Goal: Task Accomplishment & Management: Use online tool/utility

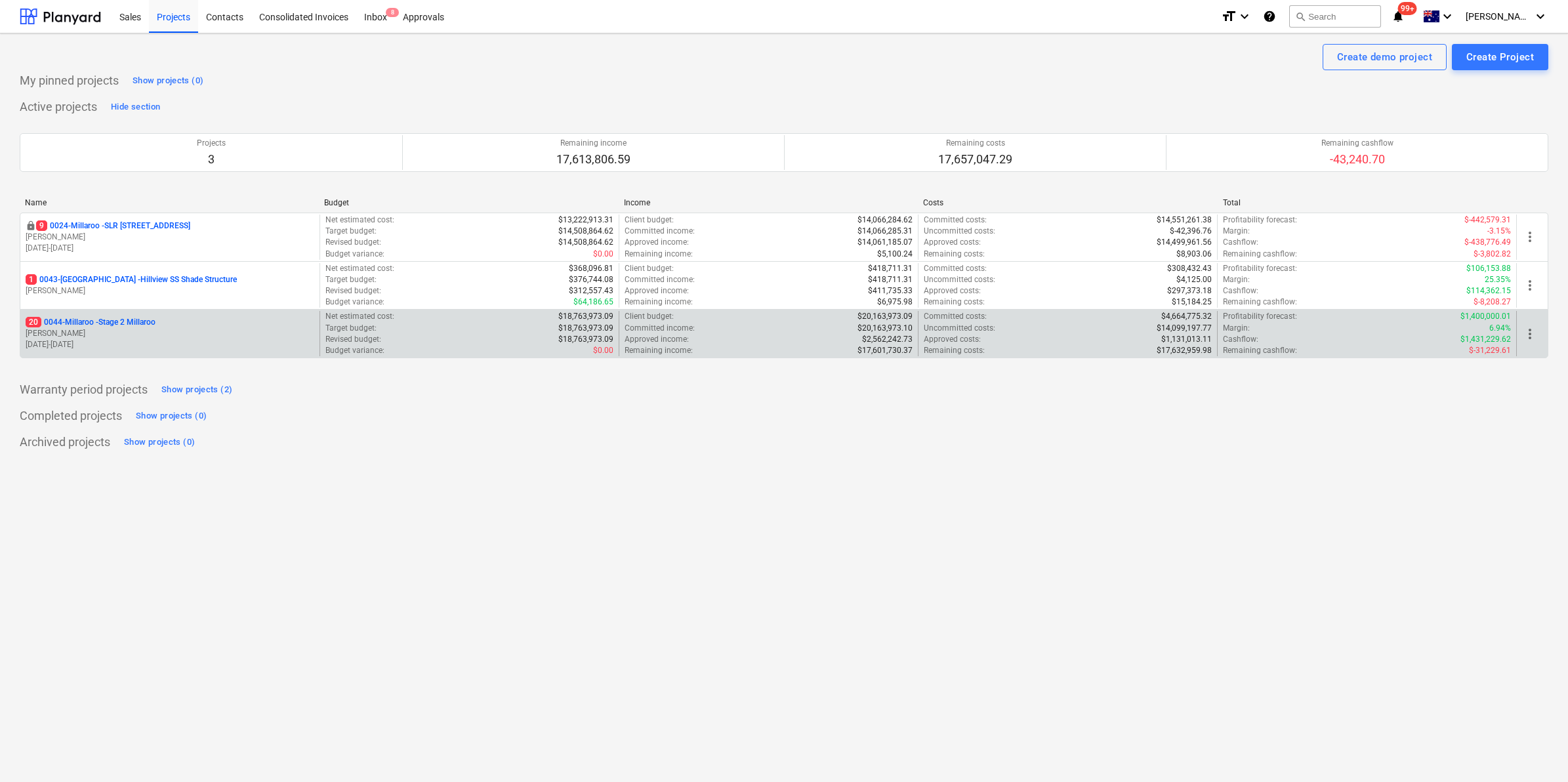
click at [117, 324] on p "20 0044-Millaroo - Stage 2 Millaroo" at bounding box center [91, 322] width 130 height 11
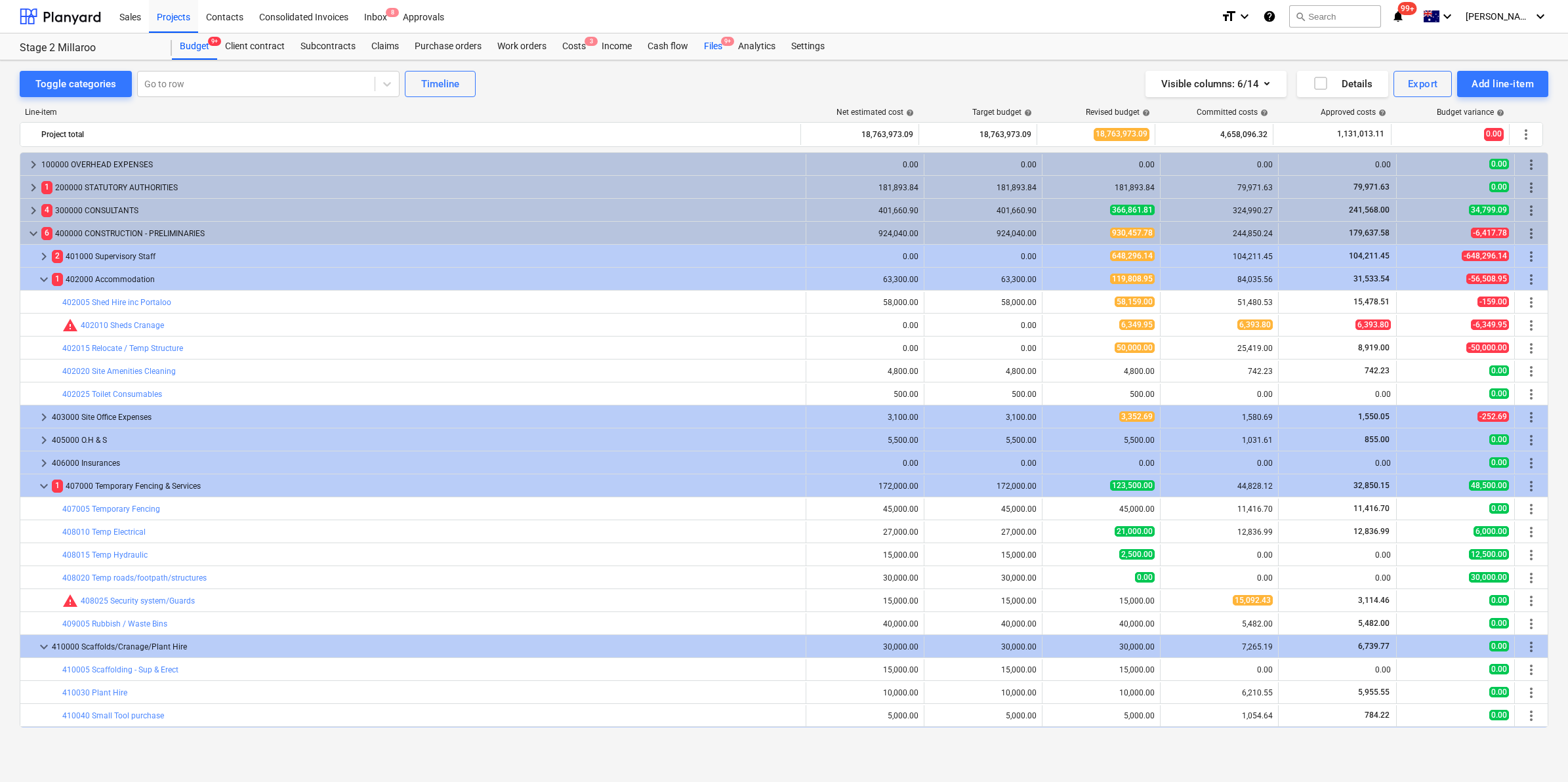
click at [719, 43] on div "Files 9+" at bounding box center [713, 46] width 34 height 26
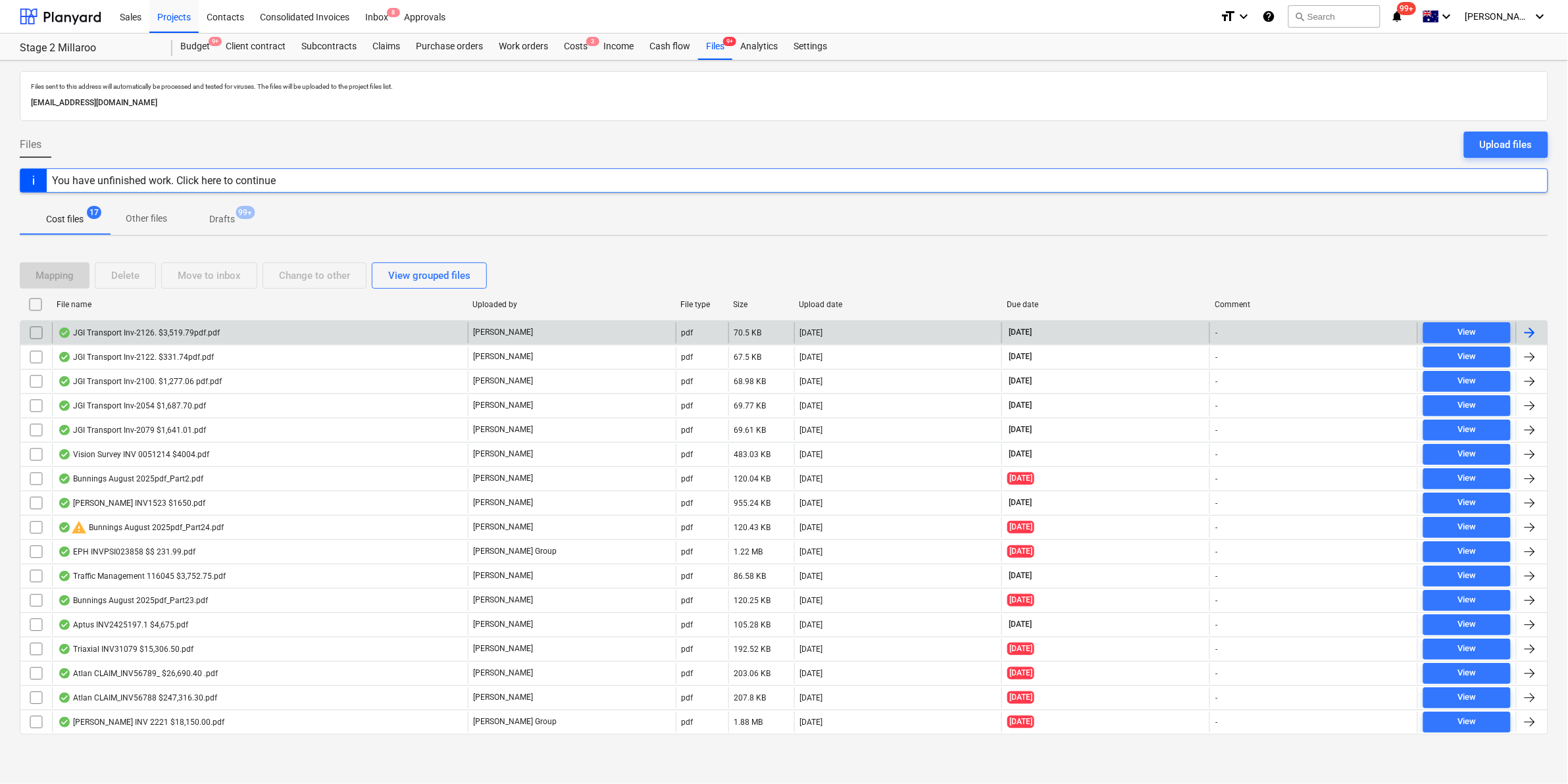
click at [201, 336] on div "JGI Transport Inv-2126. $3,519.79pdf.pdf" at bounding box center [139, 333] width 162 height 10
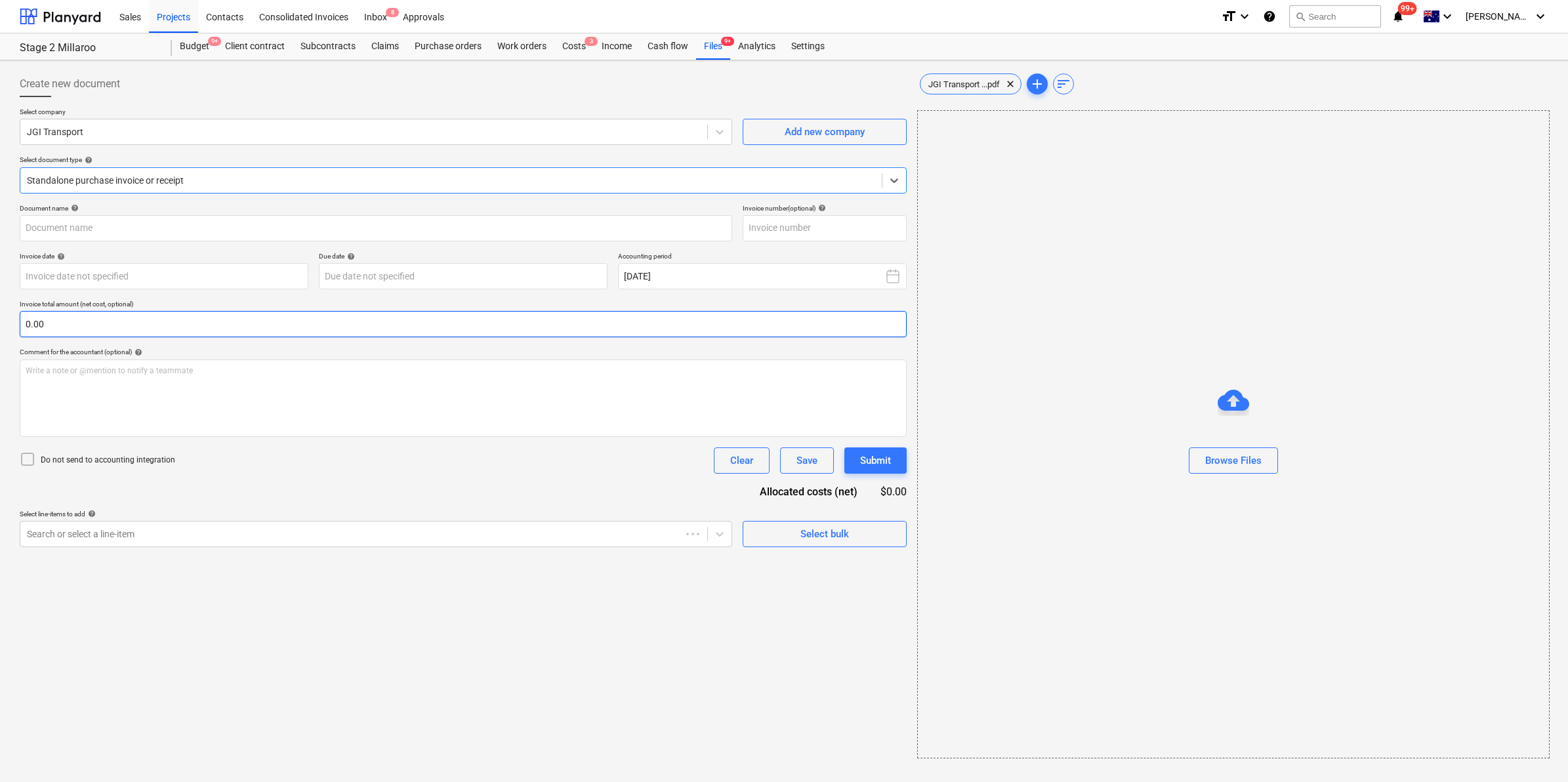
type input "Inv-2126"
type input "[DATE]"
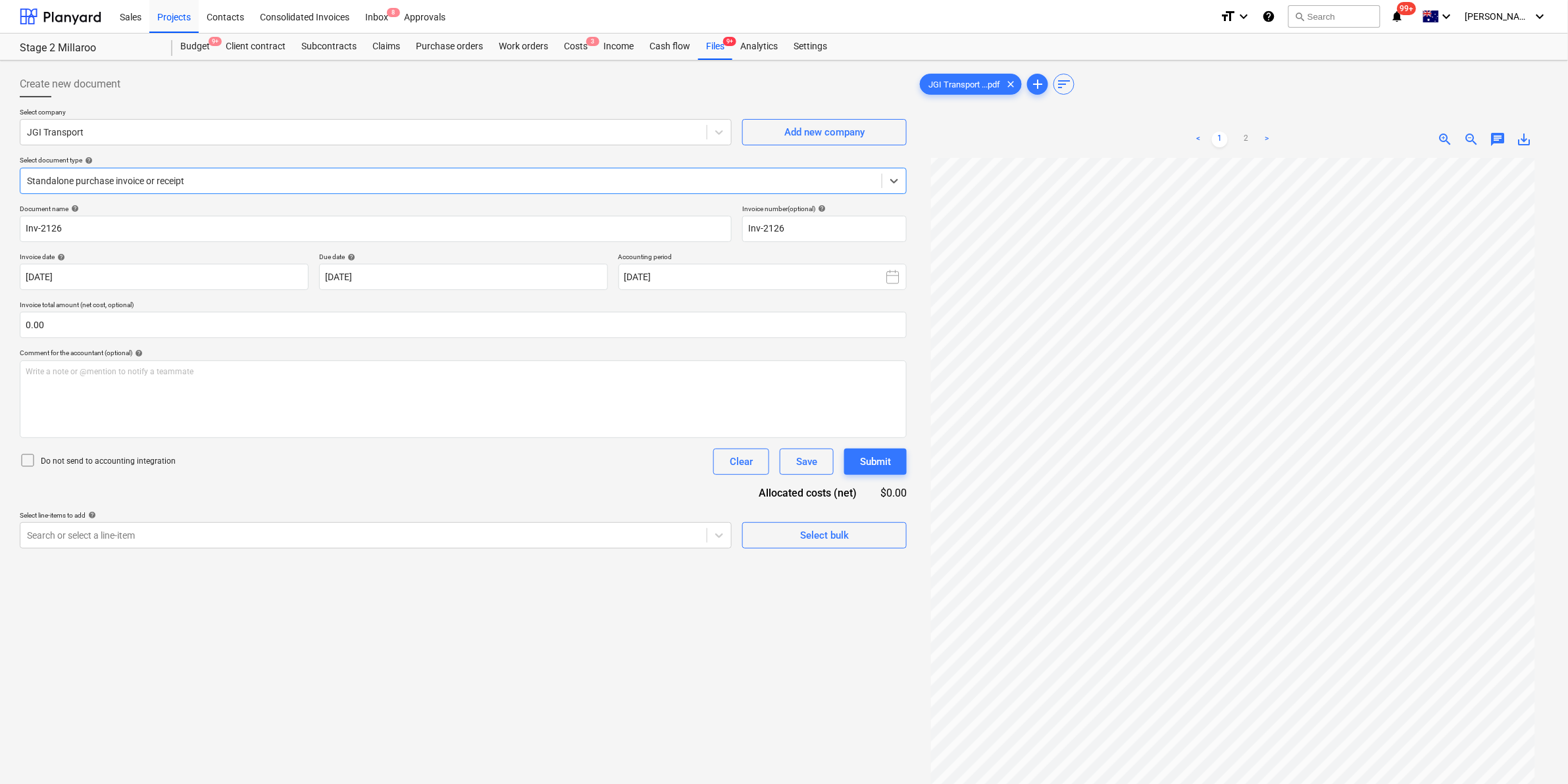
click at [217, 184] on div at bounding box center [451, 180] width 848 height 13
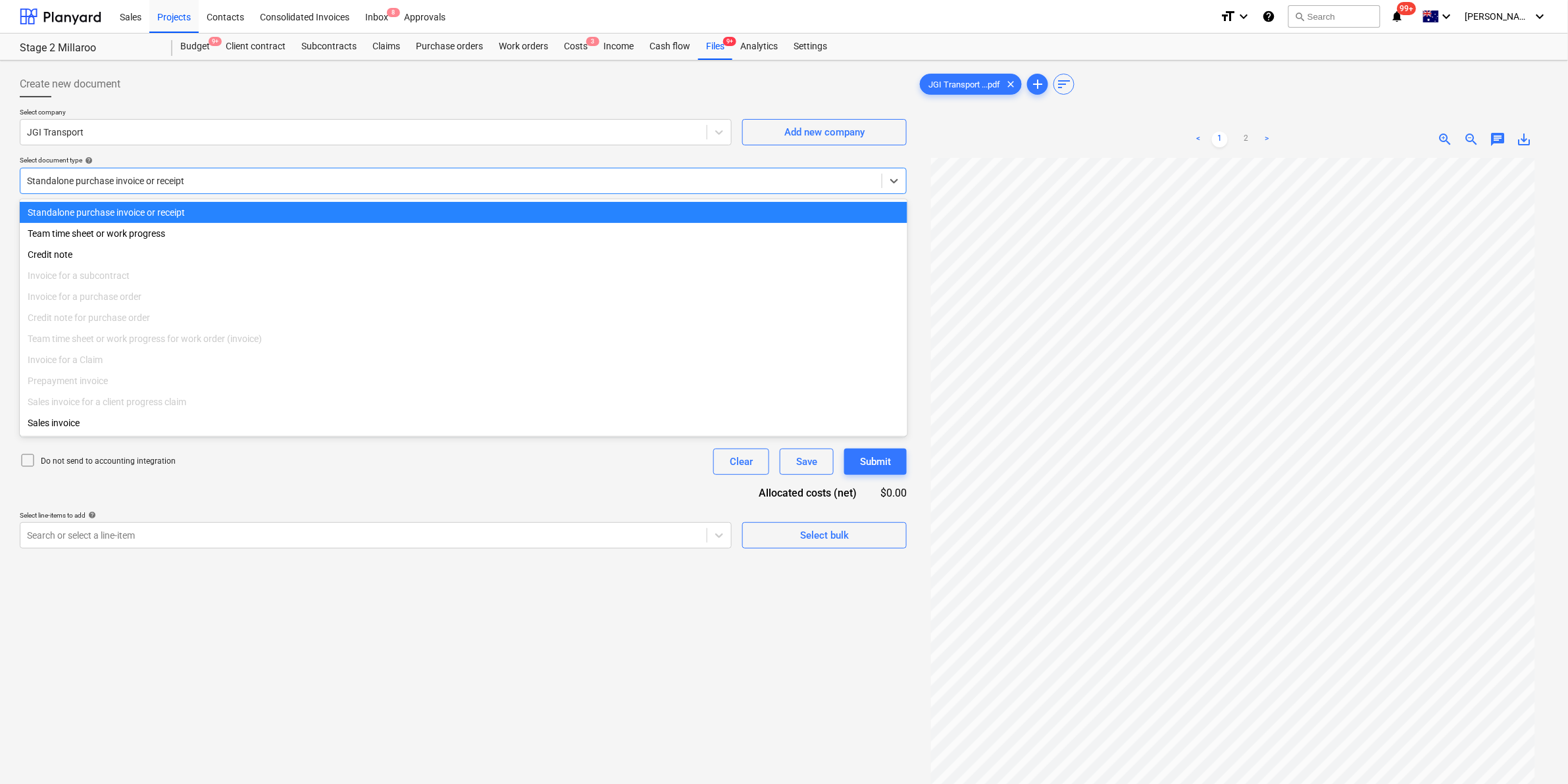
click at [217, 183] on div at bounding box center [451, 180] width 848 height 13
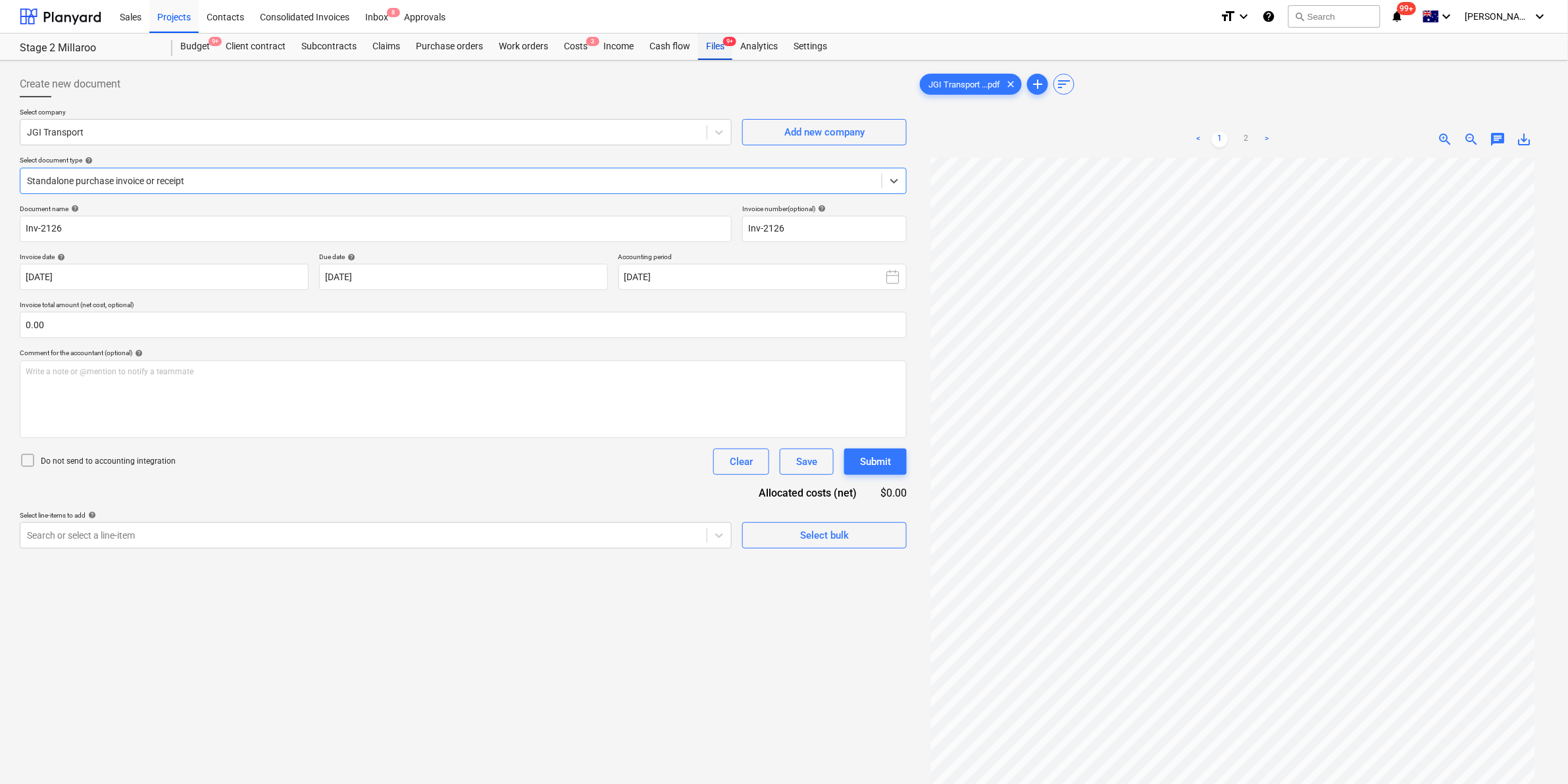
click at [715, 44] on div "Files 9+" at bounding box center [715, 46] width 34 height 27
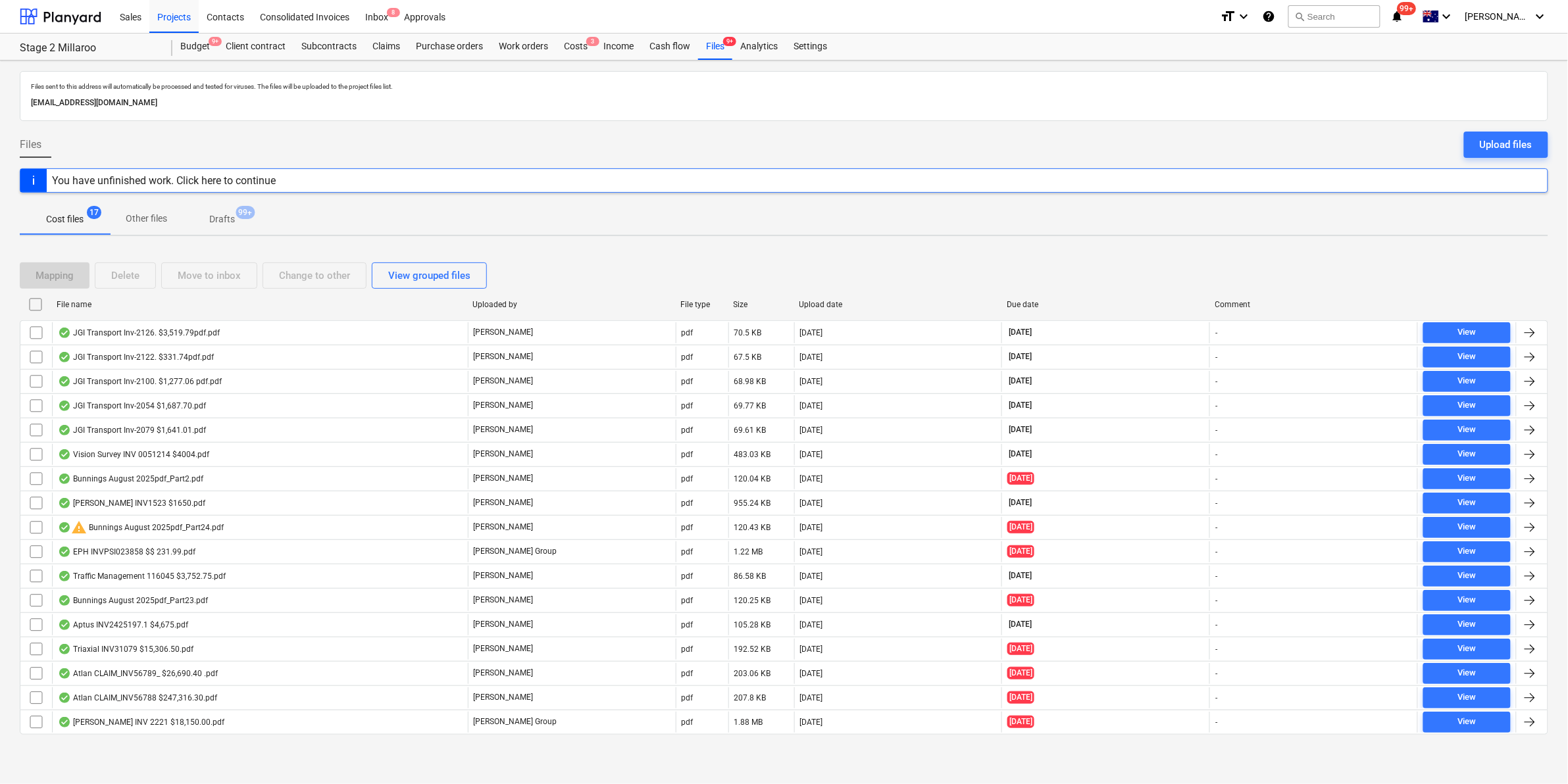
click at [111, 301] on div "File name" at bounding box center [259, 305] width 405 height 10
checkbox input "false"
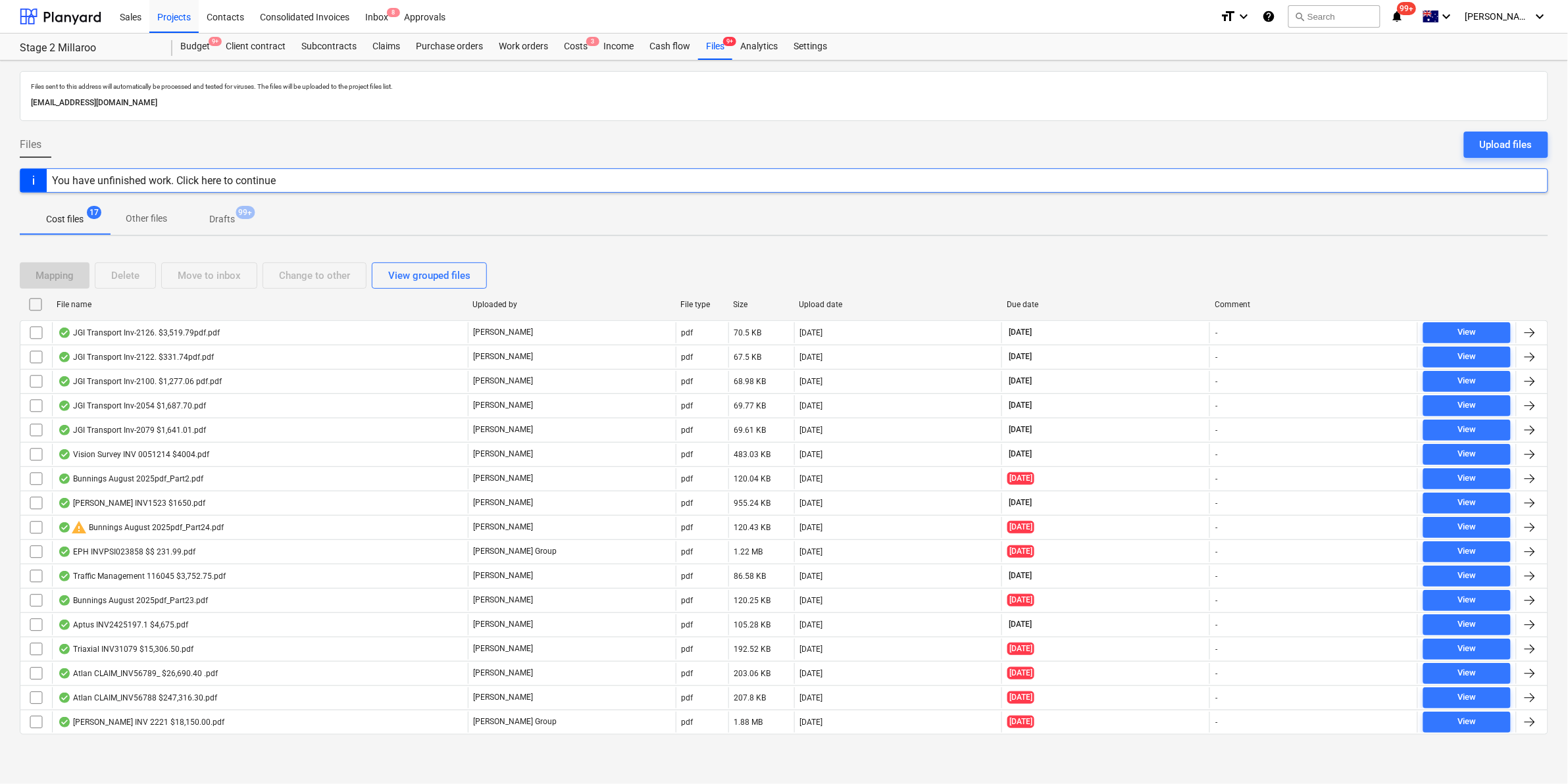
checkbox input "false"
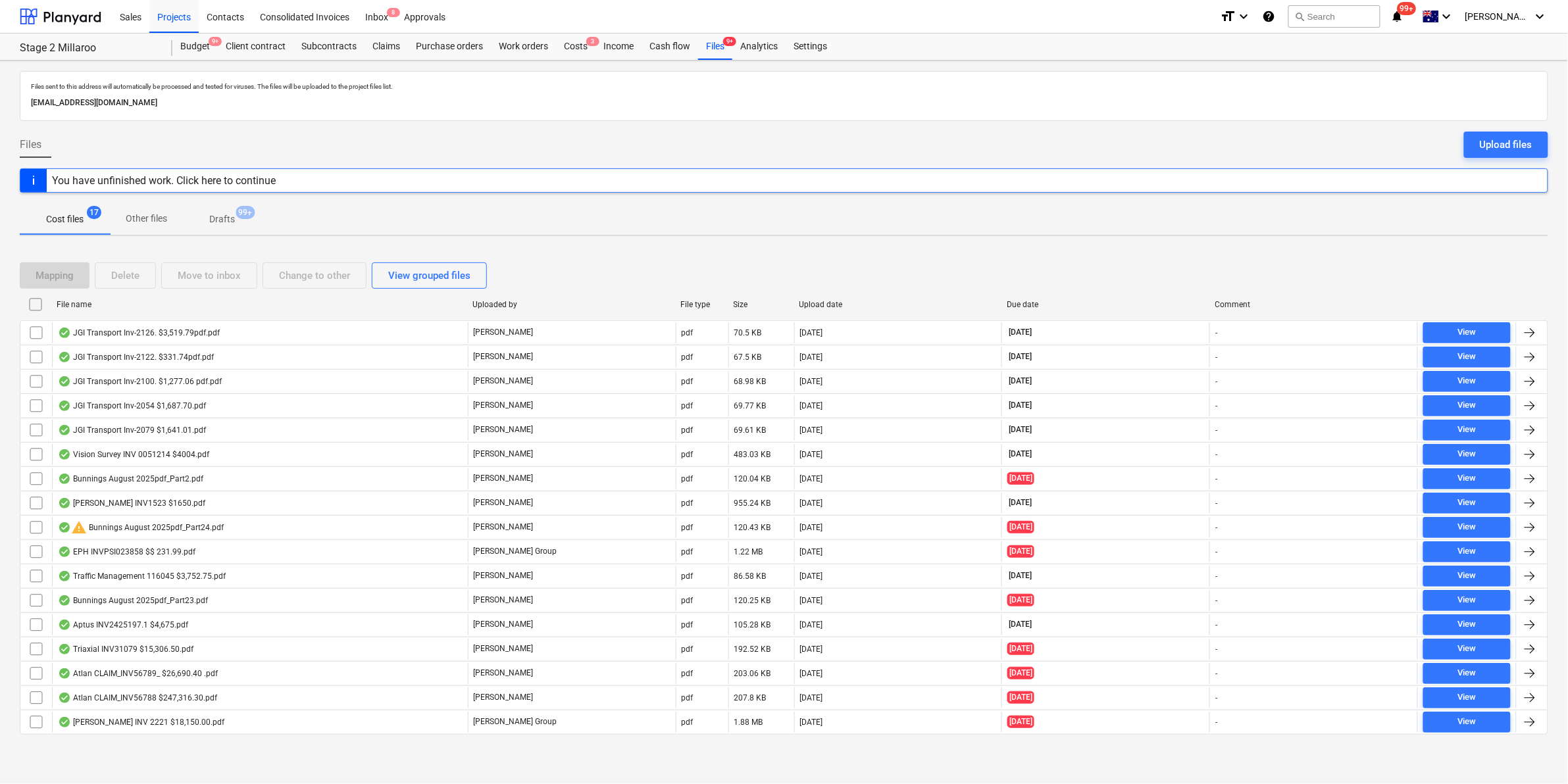
checkbox input "false"
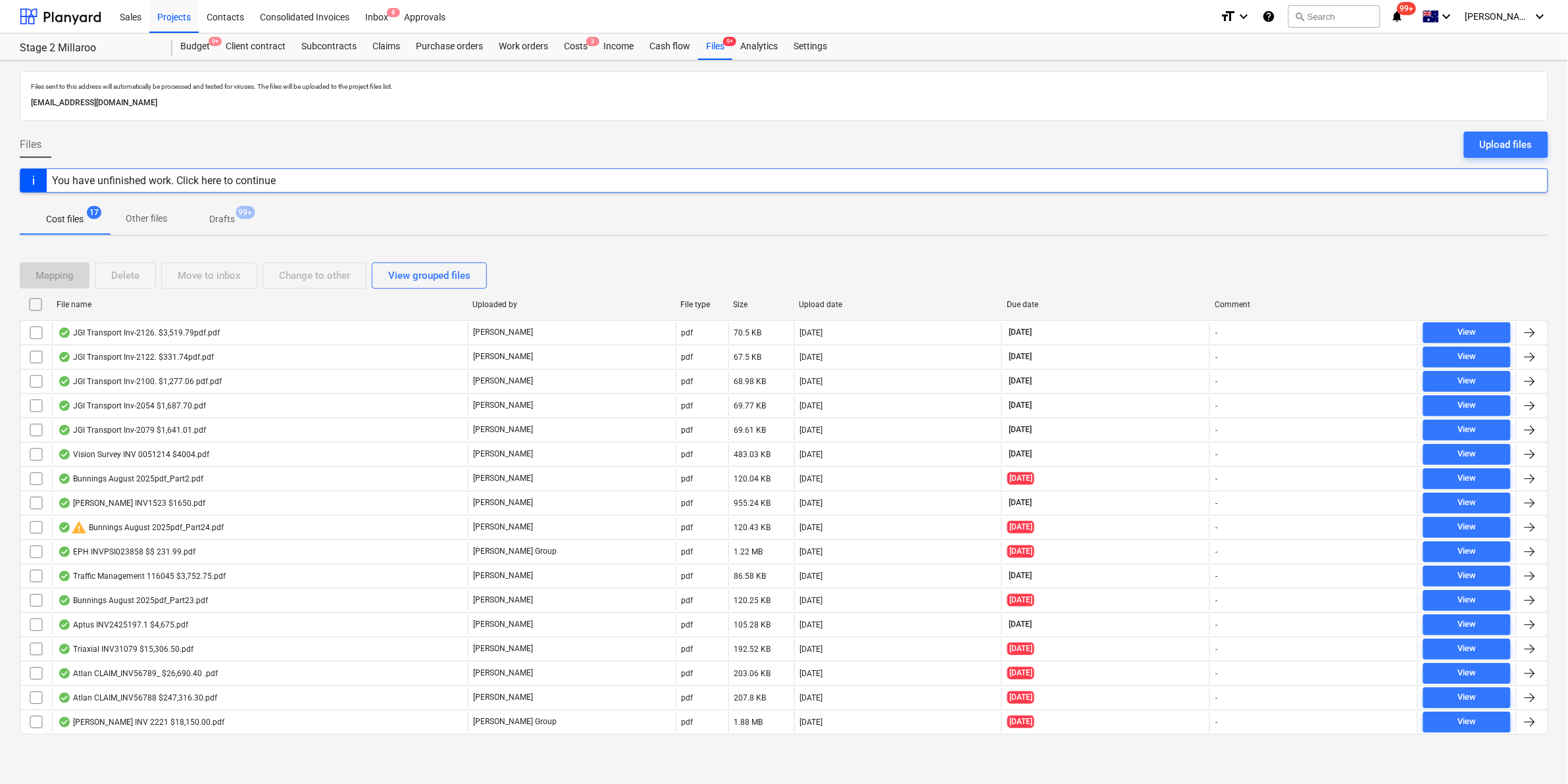
checkbox input "false"
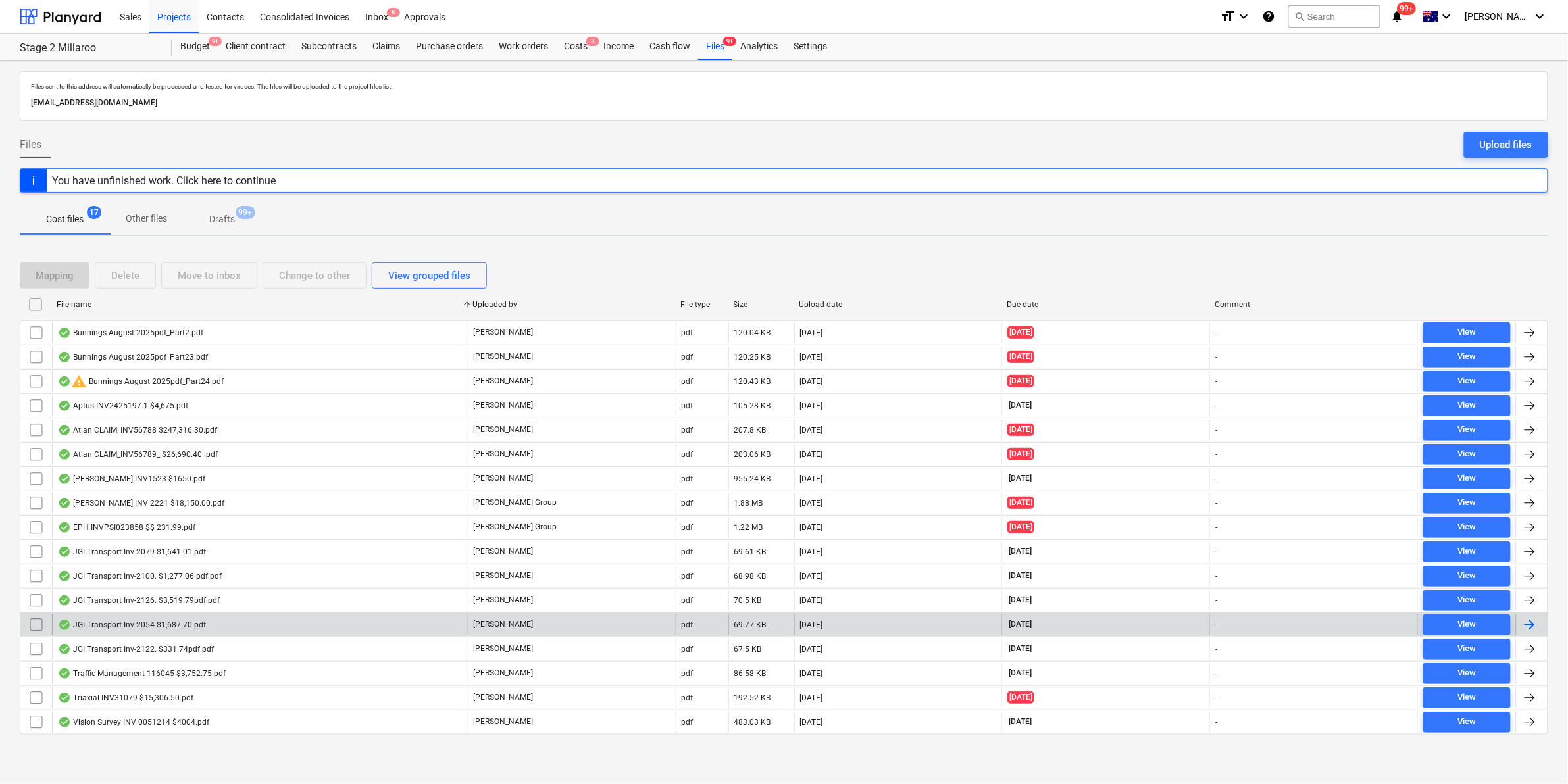
click at [225, 626] on div "JGI Transport Inv-2054 $1,687.70.pdf" at bounding box center [260, 625] width 416 height 21
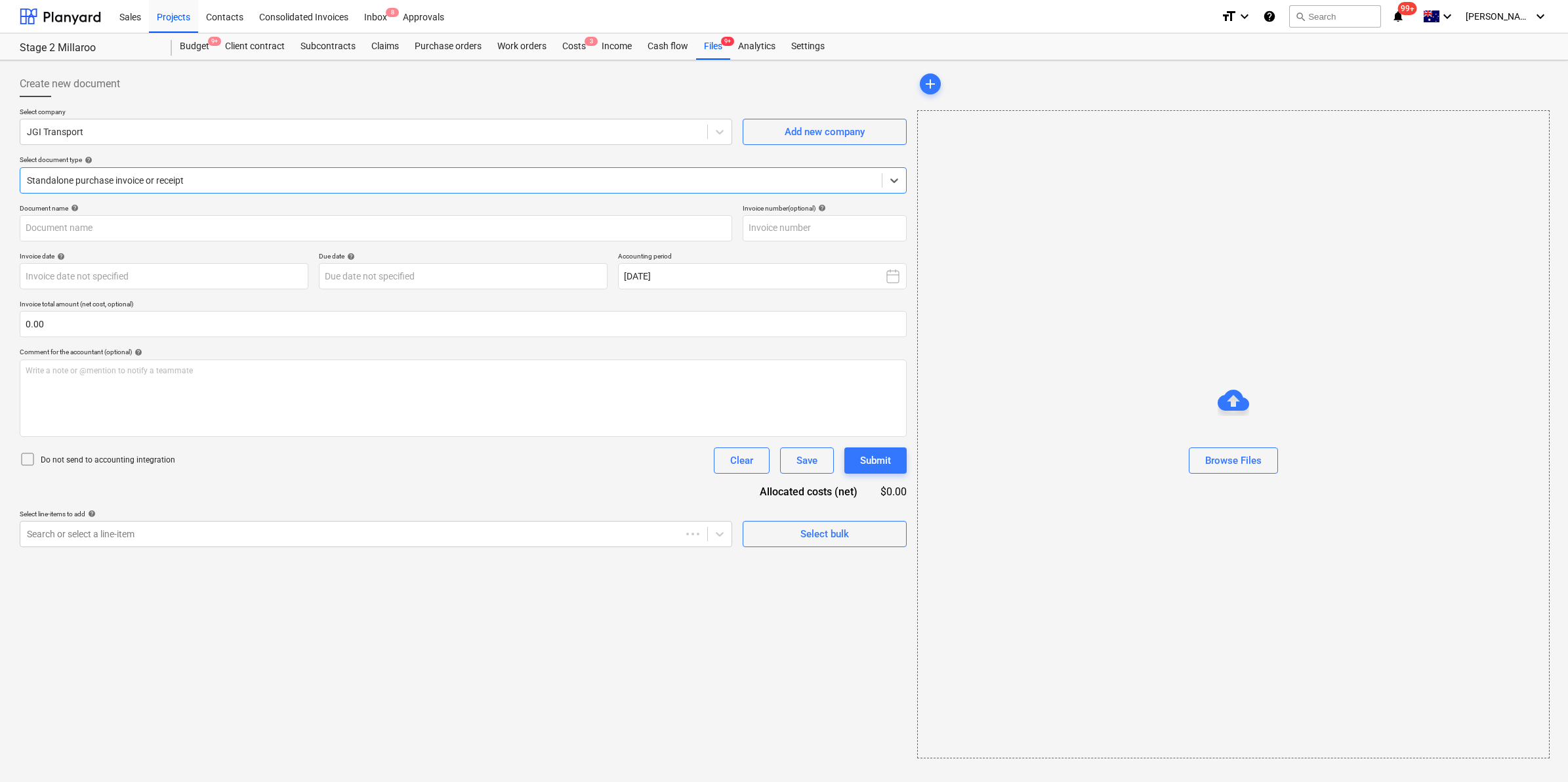
type input "Inv-2054"
type input "[DATE]"
click at [712, 46] on div "Files 9+" at bounding box center [713, 46] width 34 height 26
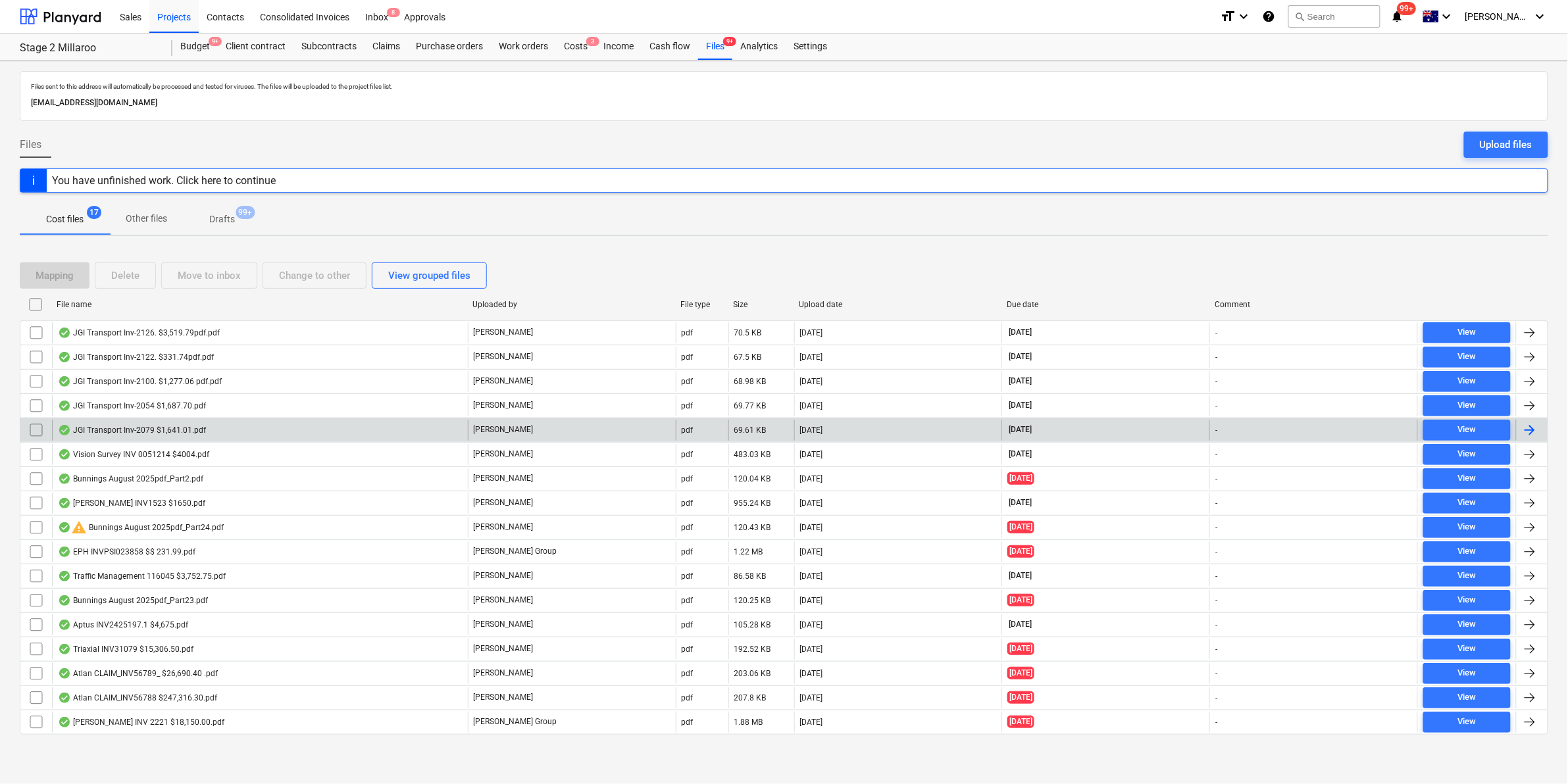
click at [163, 428] on div "JGI Transport Inv-2079 $1,641.01.pdf" at bounding box center [132, 430] width 148 height 10
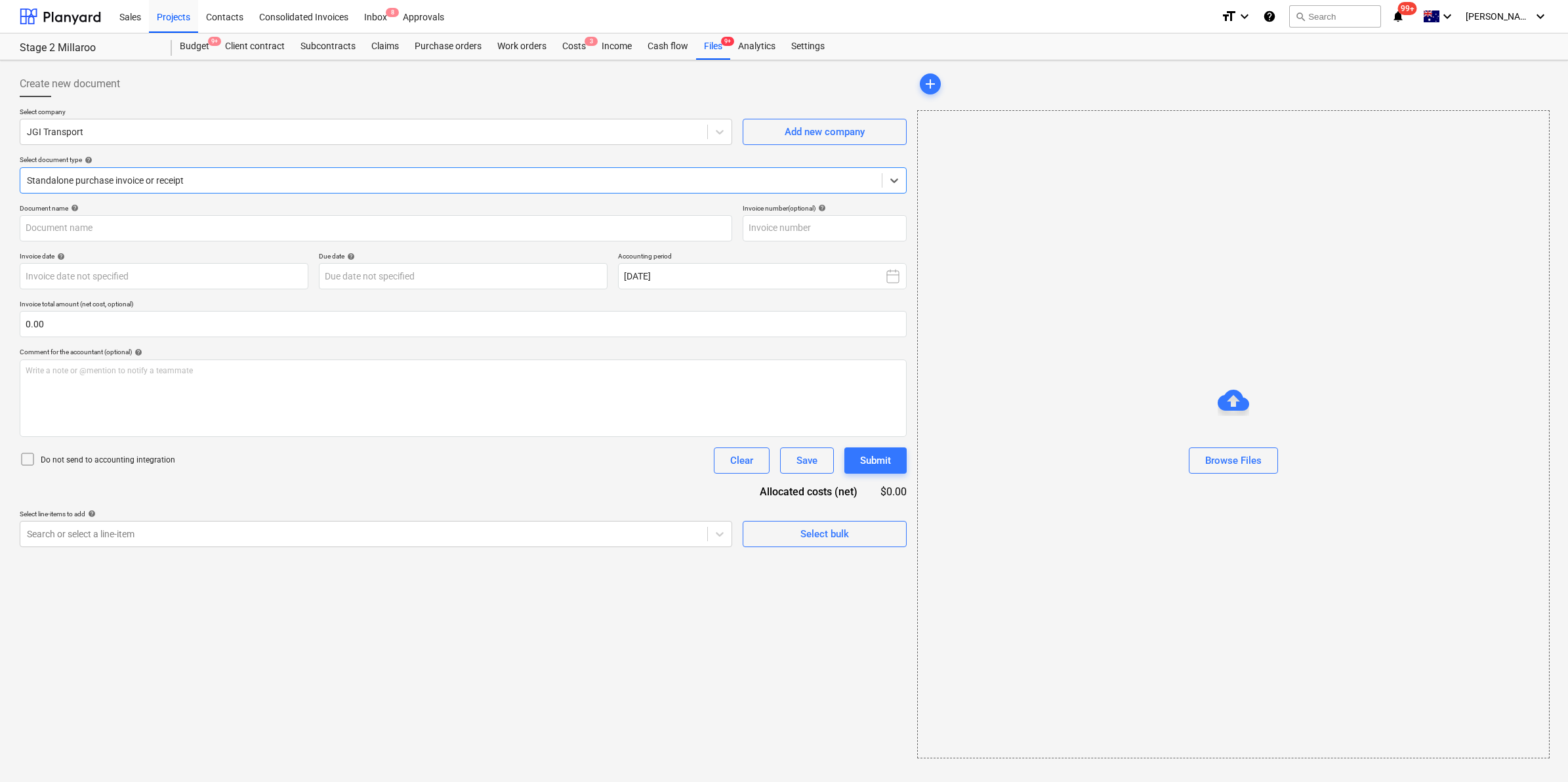
type input "Inv-2079"
type input "[DATE]"
click at [703, 53] on div "Files 9+" at bounding box center [713, 46] width 34 height 26
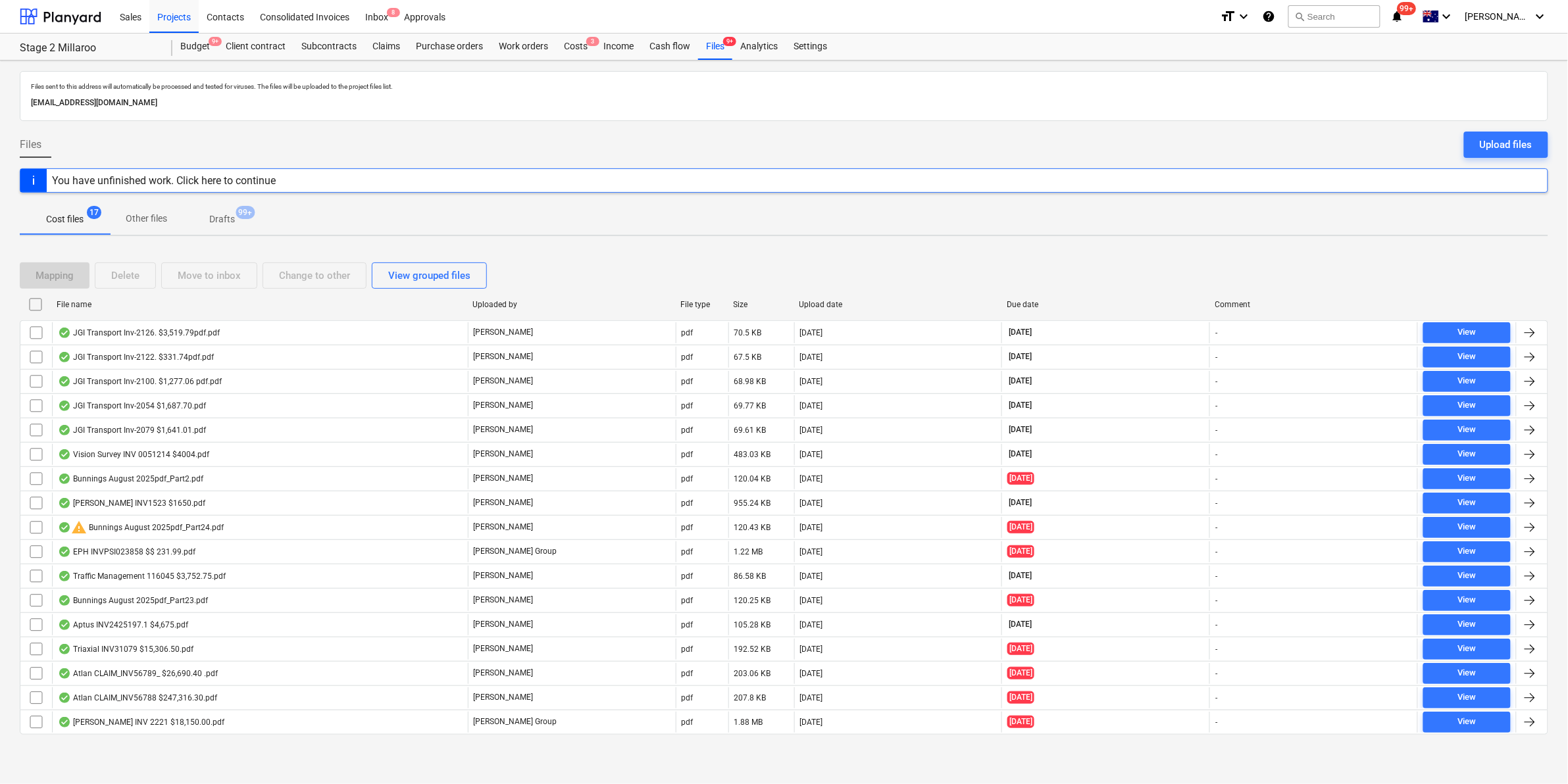
click at [143, 303] on div "File name" at bounding box center [259, 305] width 405 height 10
checkbox input "false"
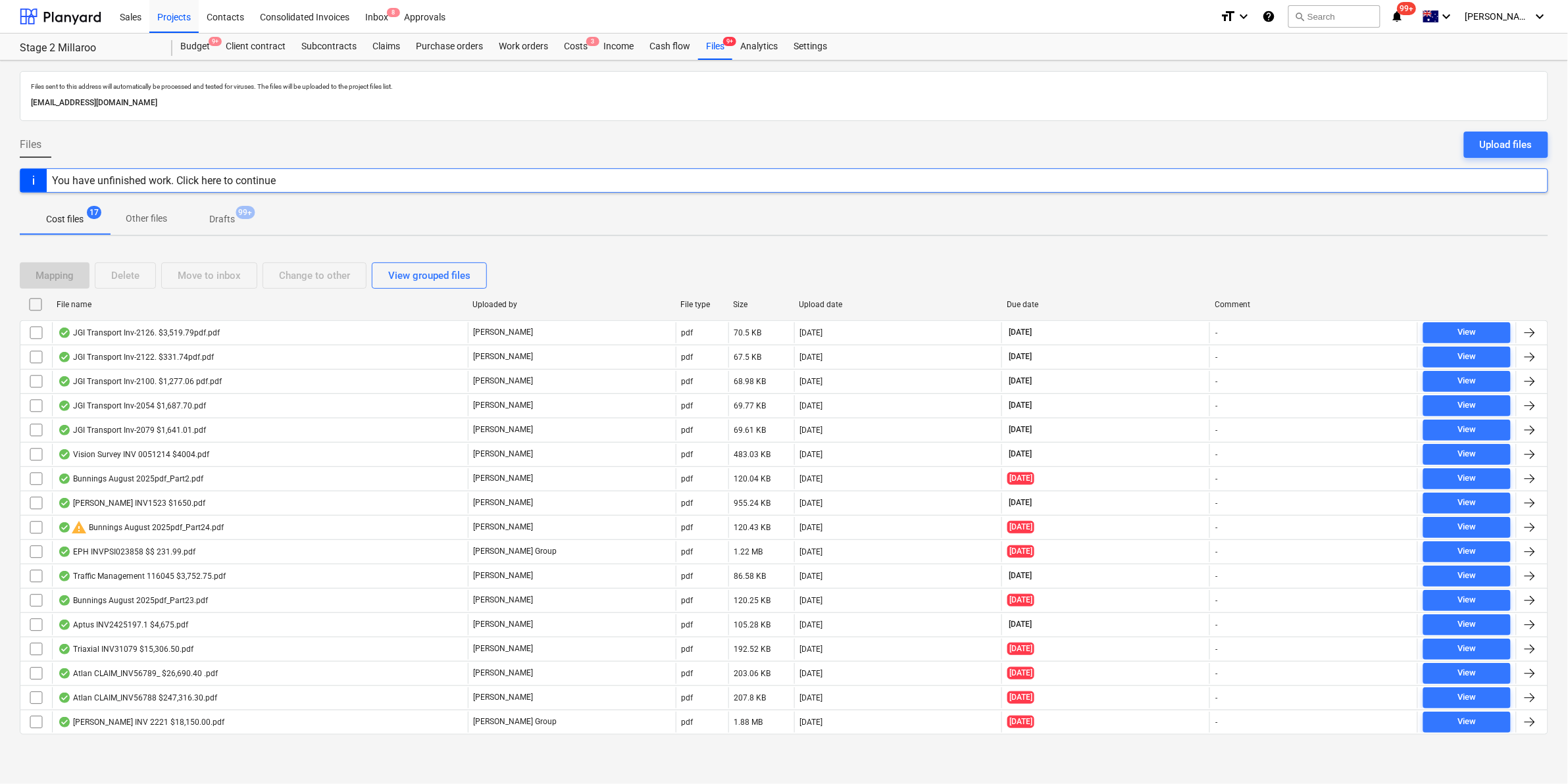
checkbox input "false"
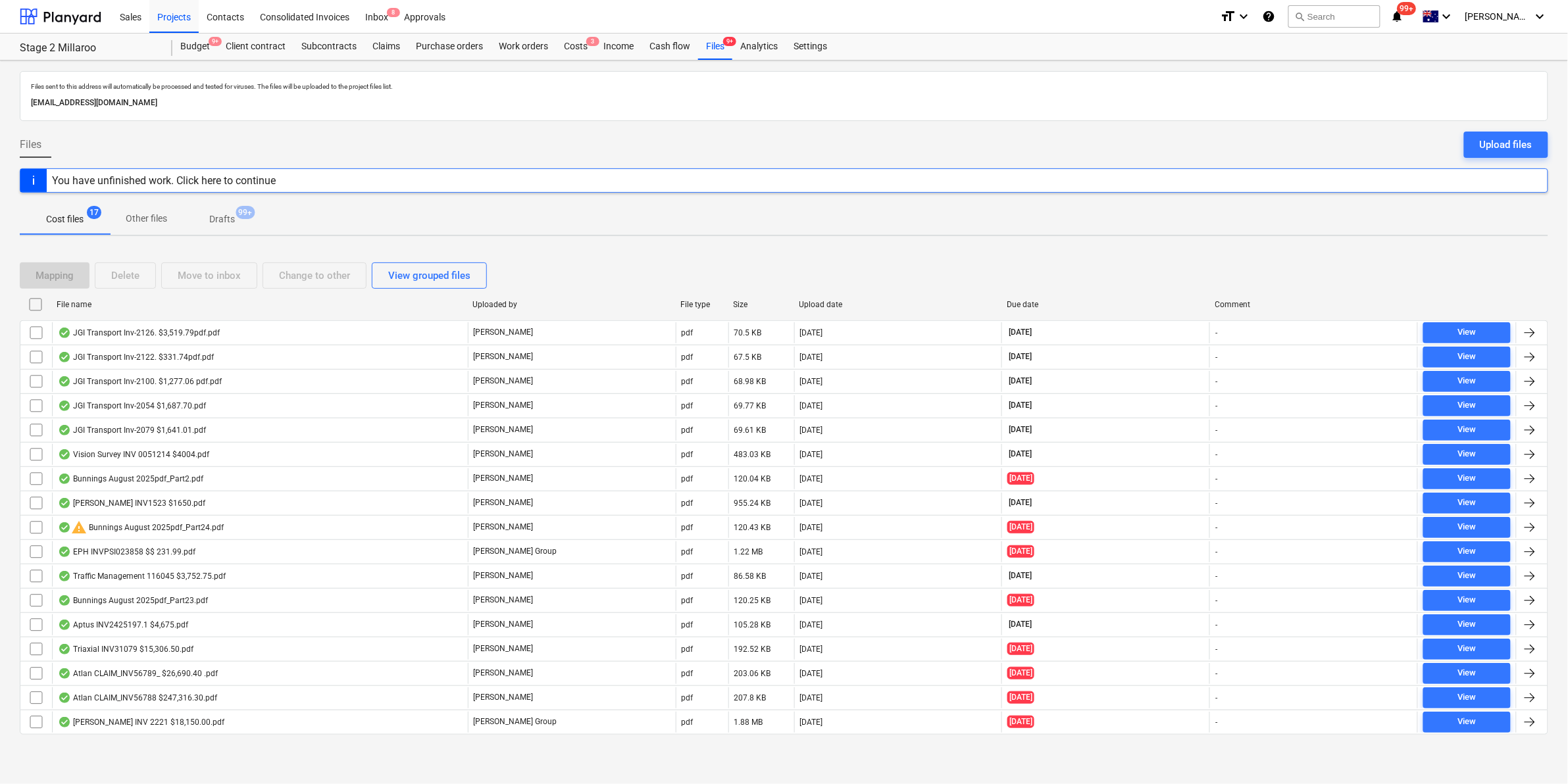
checkbox input "false"
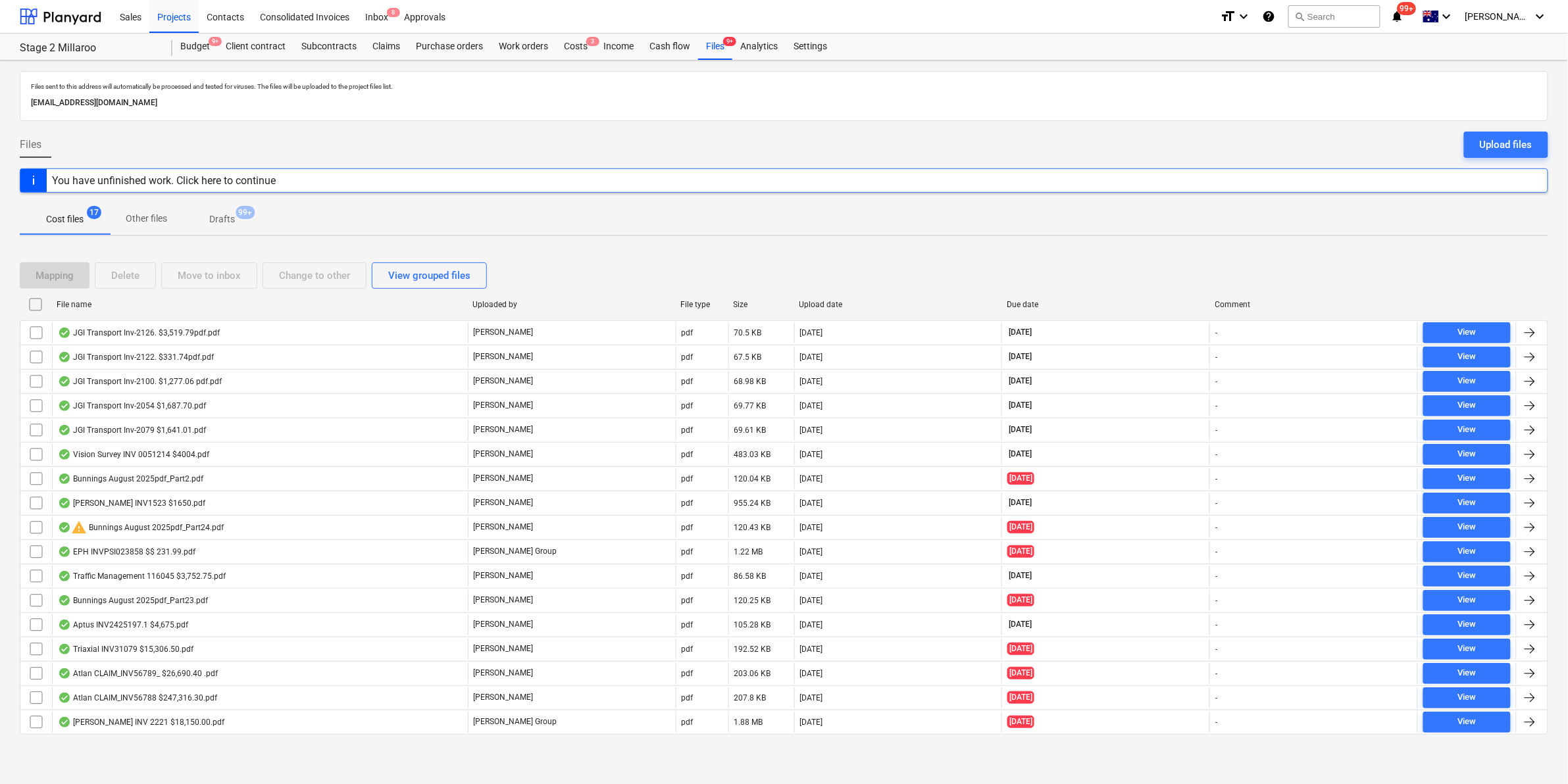
checkbox input "false"
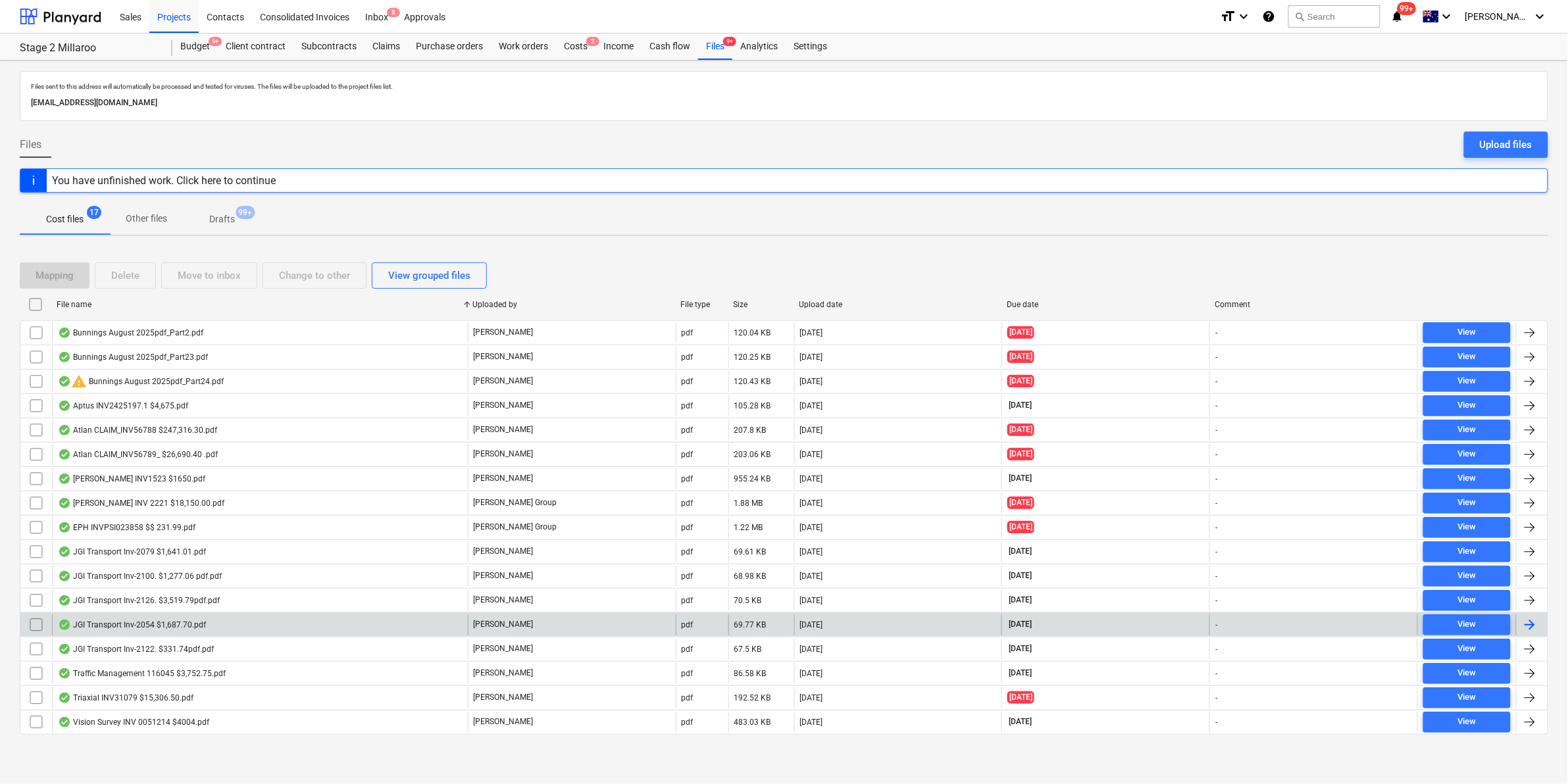
click at [218, 625] on div "JGI Transport Inv-2054 $1,687.70.pdf" at bounding box center [260, 625] width 416 height 21
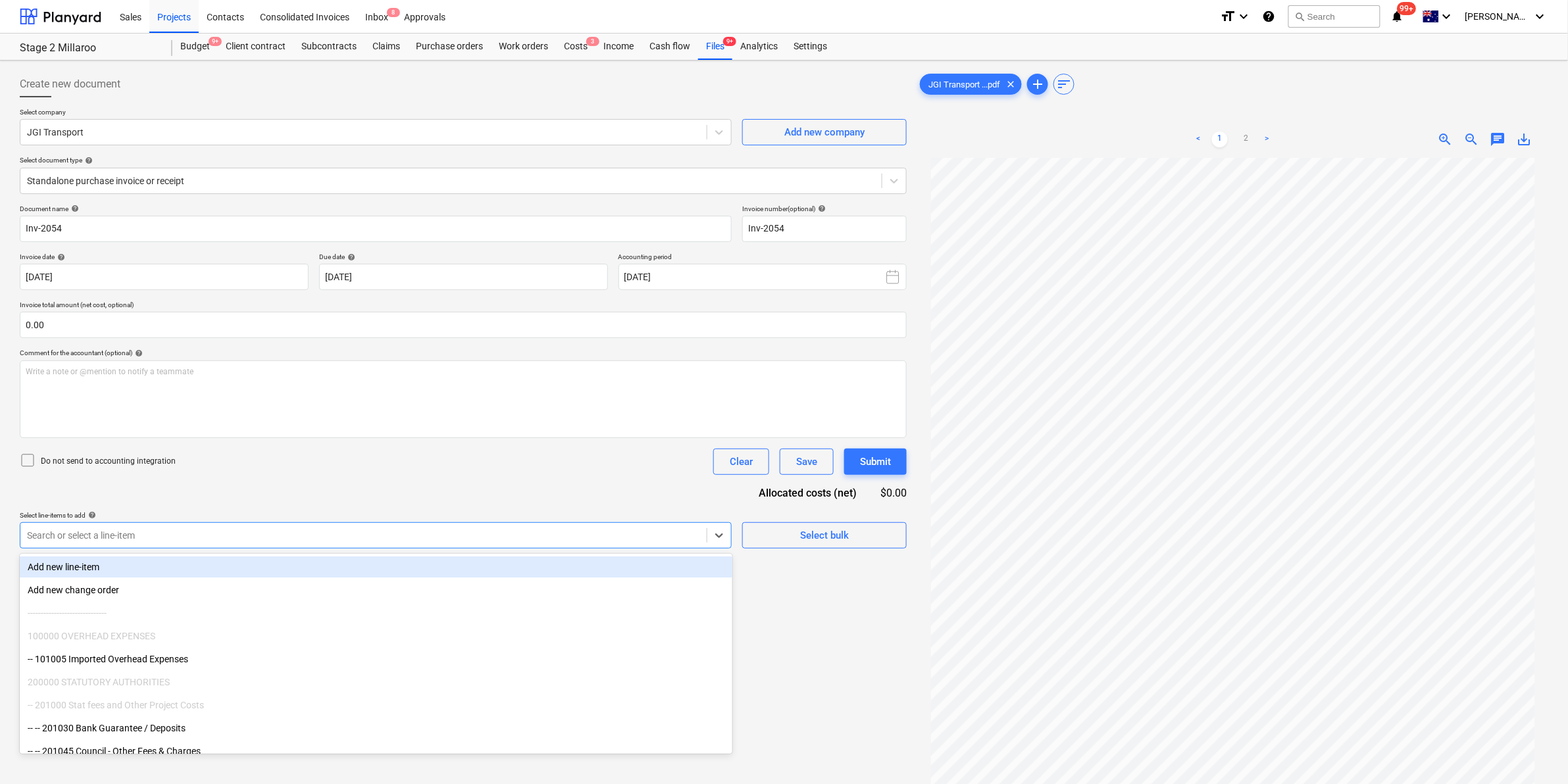
click at [158, 538] on div at bounding box center [364, 535] width 673 height 13
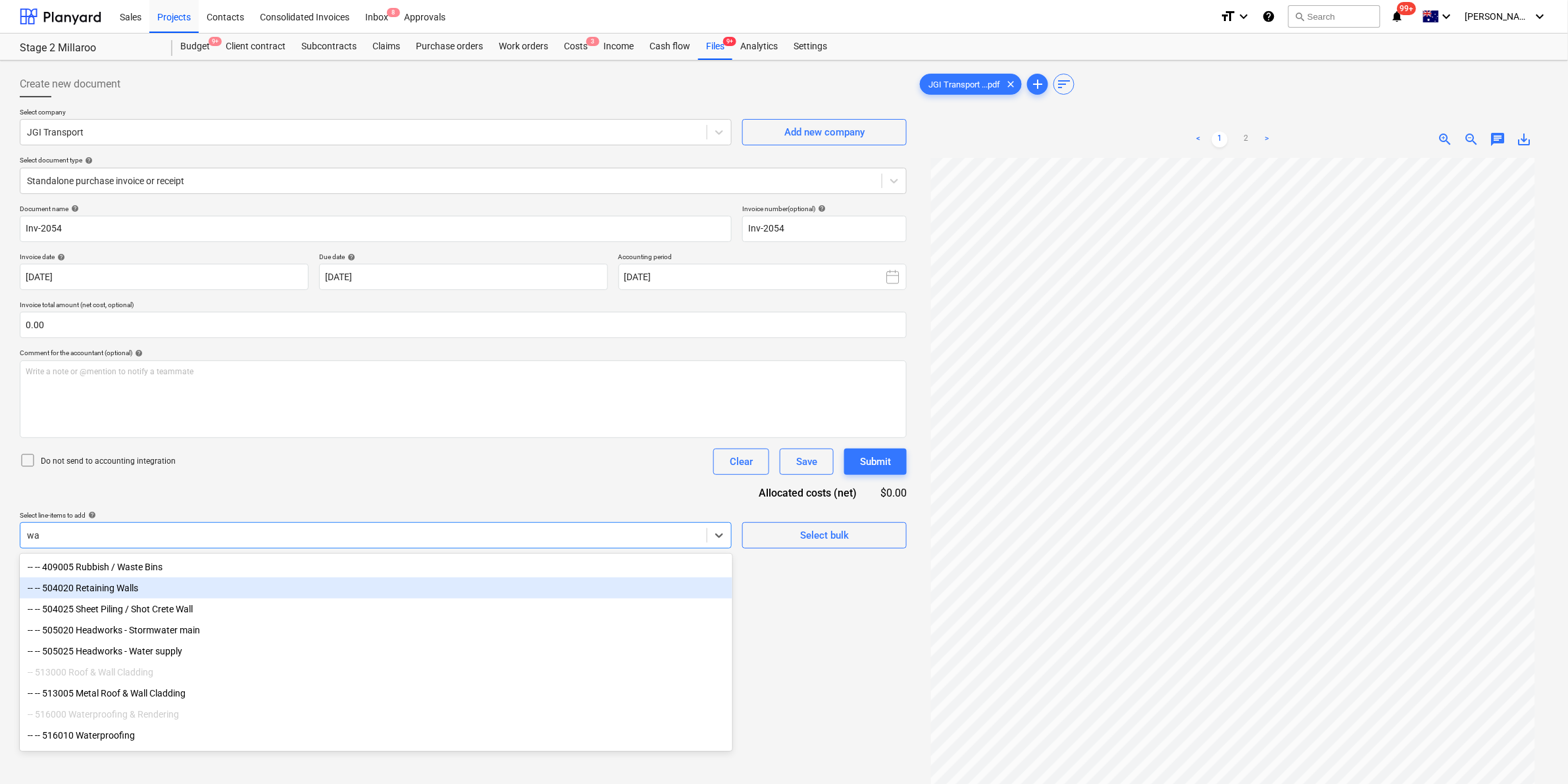
type input "w"
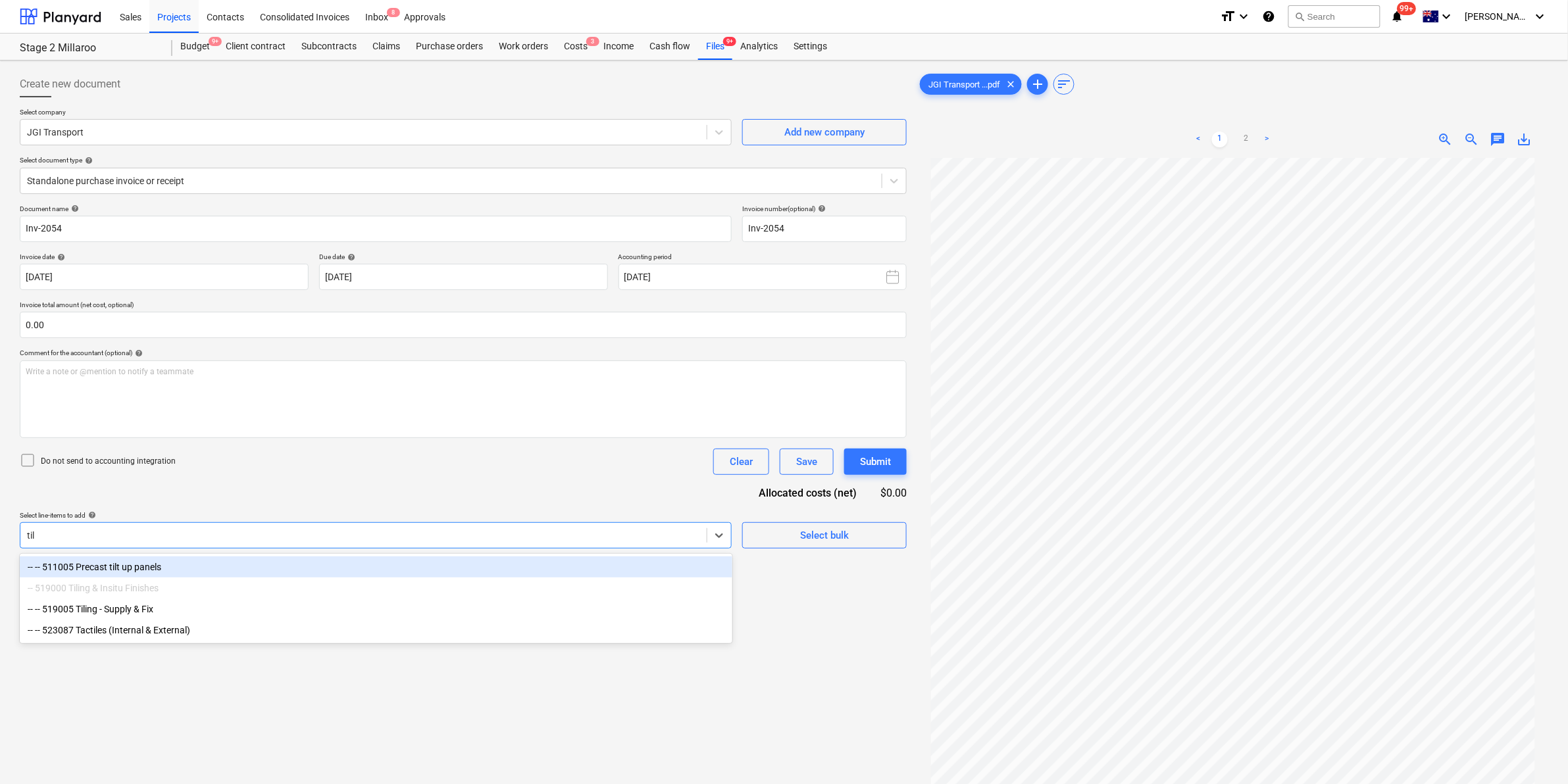
type input "tilt"
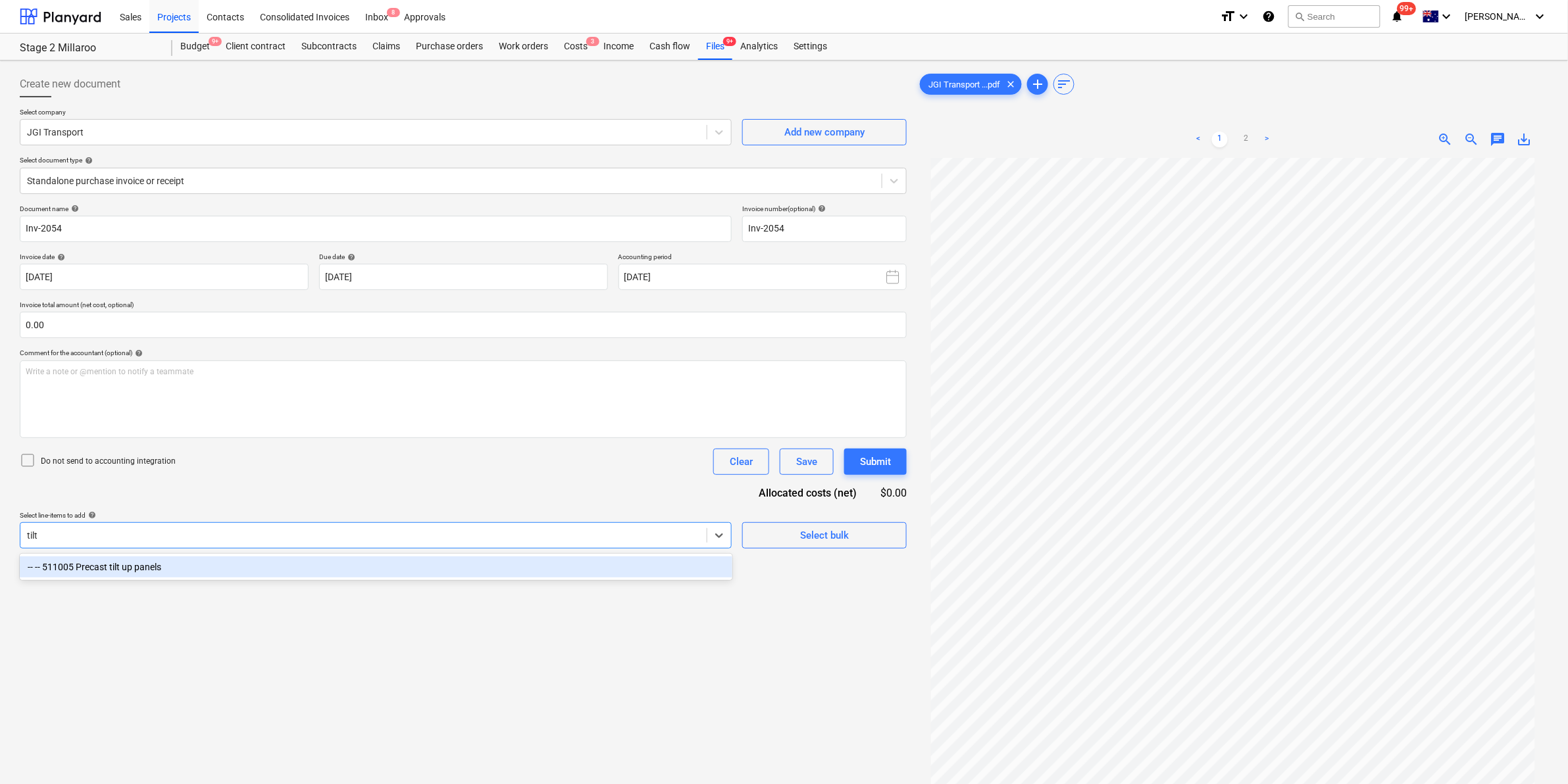
click at [215, 566] on div "-- -- 511005 Precast tilt up panels" at bounding box center [376, 567] width 713 height 21
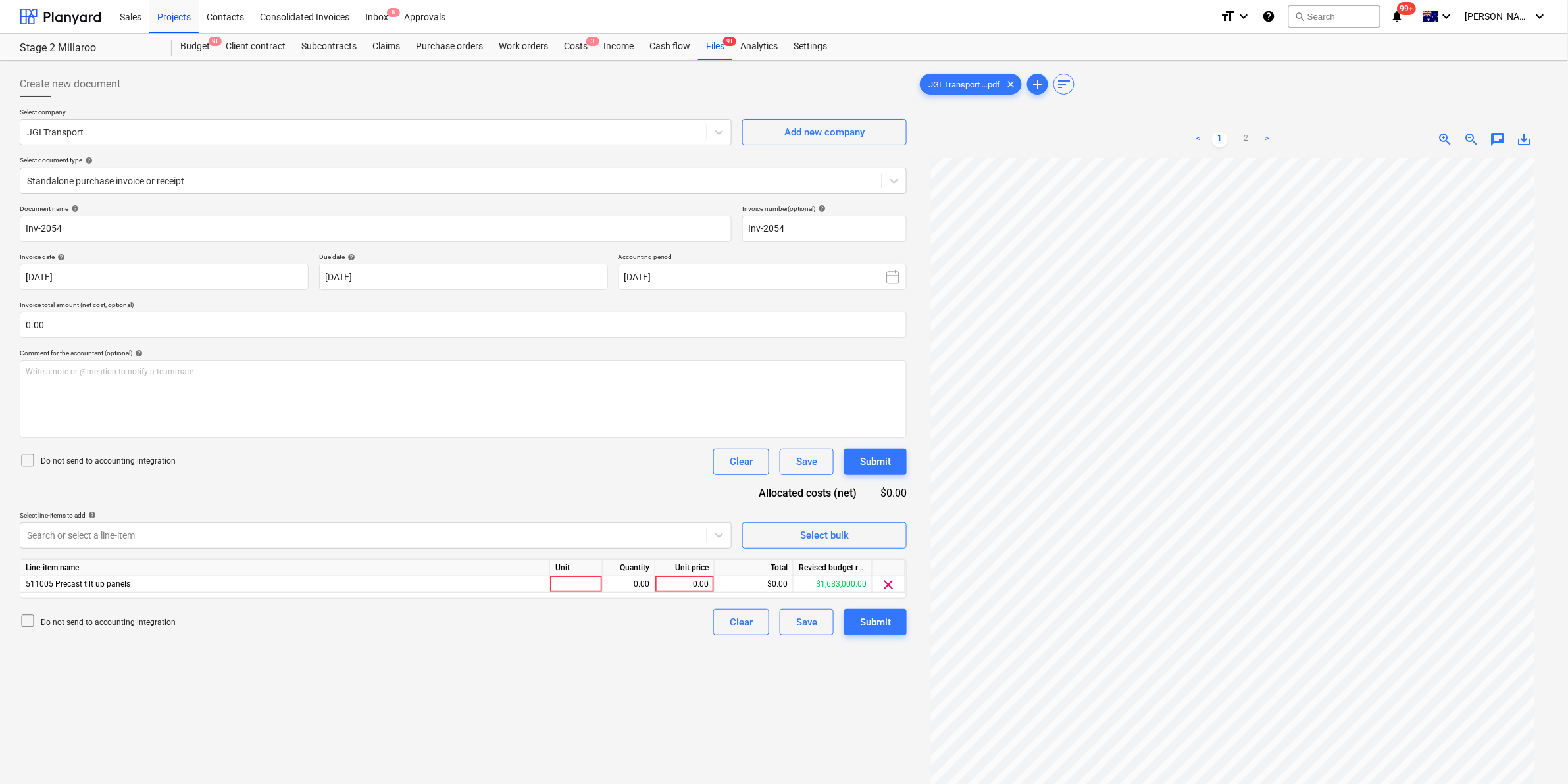
click at [527, 478] on div "Document name help Inv-2054 Invoice number (optional) help Inv-2054 Invoice dat…" at bounding box center [463, 420] width 887 height 431
click at [573, 583] on div at bounding box center [576, 585] width 52 height 16
type input "item"
type input "1534.28"
click at [279, 394] on div "Write a note or @mention to notify a teammate [PERSON_NAME]" at bounding box center [463, 399] width 887 height 78
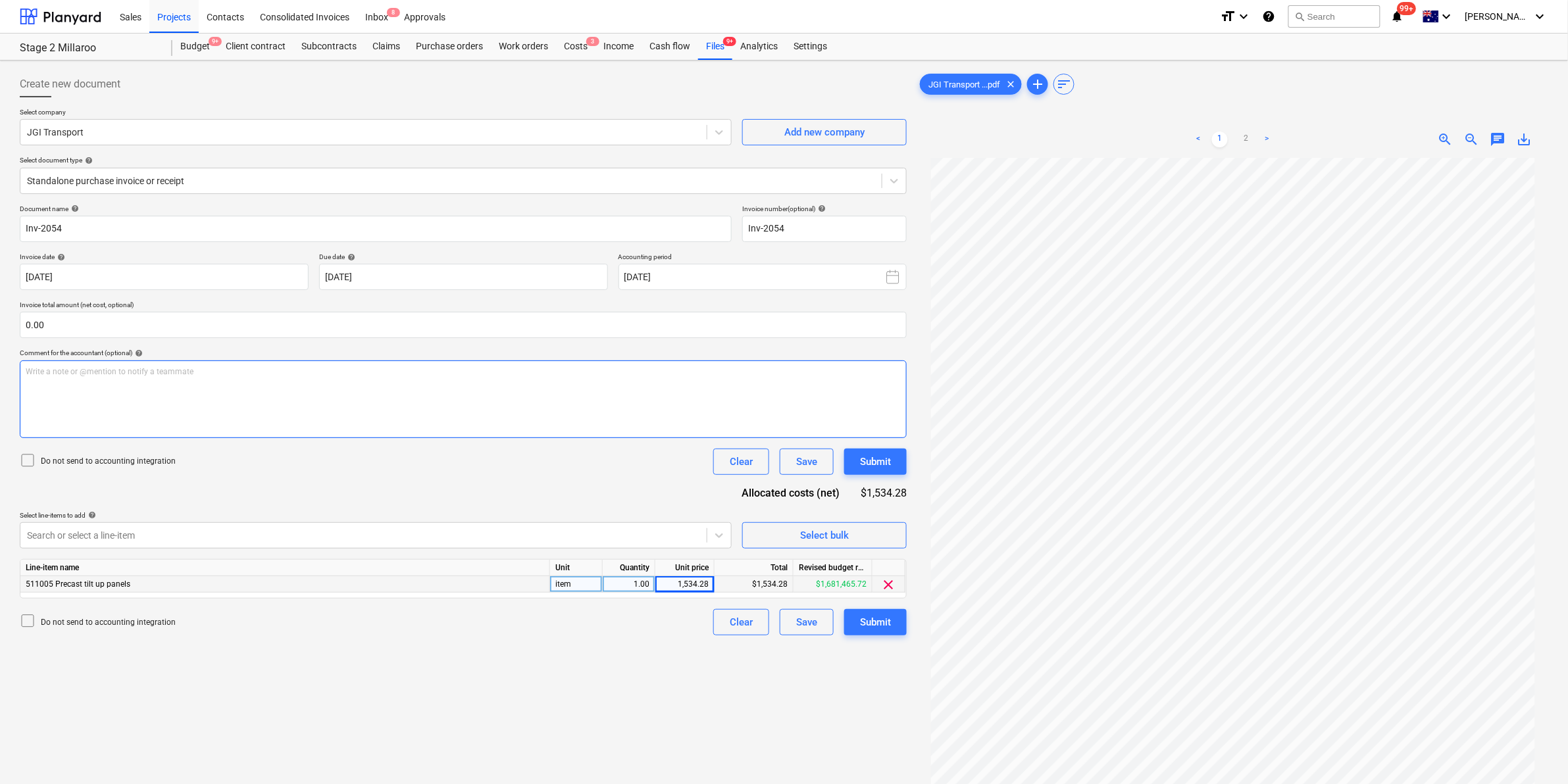
drag, startPoint x: 272, startPoint y: 395, endPoint x: 173, endPoint y: 396, distance: 99.0
click at [270, 394] on div "Write a note or @mention to notify a teammate [PERSON_NAME]" at bounding box center [463, 399] width 887 height 78
click at [254, 378] on div "Write a note or @mention to notify a teammate [PERSON_NAME]" at bounding box center [463, 399] width 887 height 78
click at [870, 617] on div "Submit" at bounding box center [875, 622] width 31 height 17
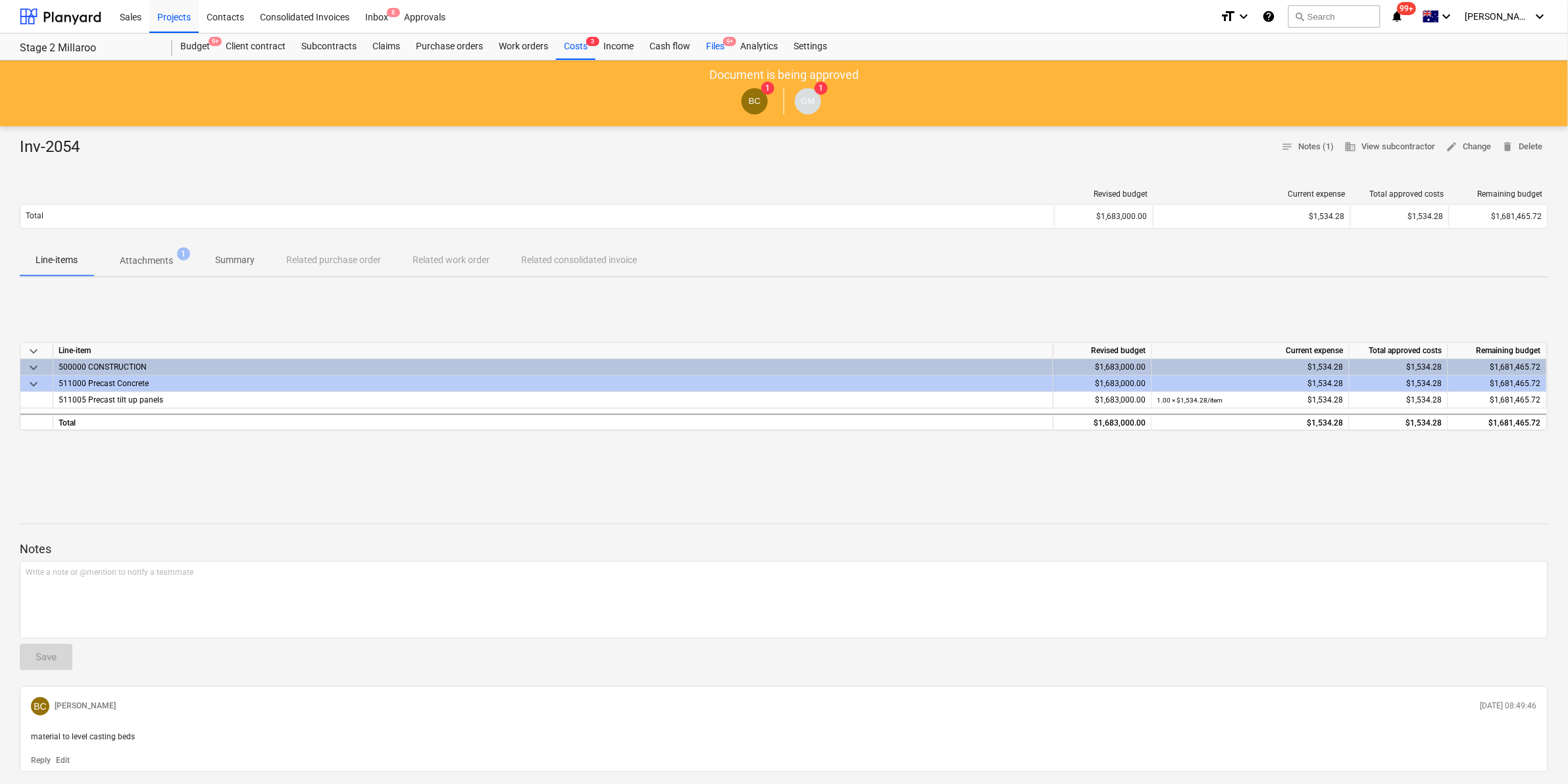
click at [718, 44] on div "Files 9+" at bounding box center [715, 46] width 34 height 27
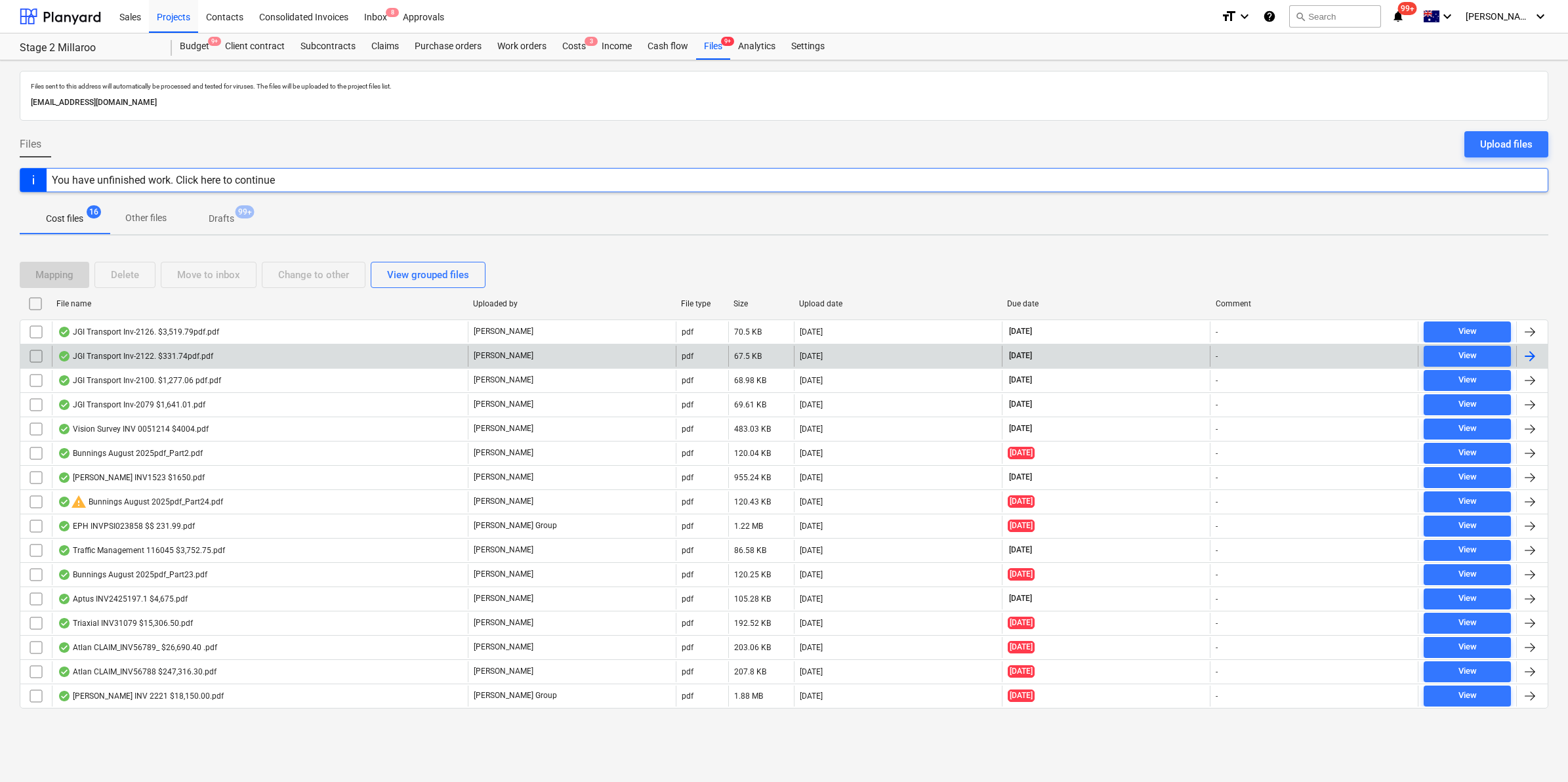
click at [174, 355] on div "JGI Transport Inv-2122. $331.74pdf.pdf" at bounding box center [135, 356] width 155 height 10
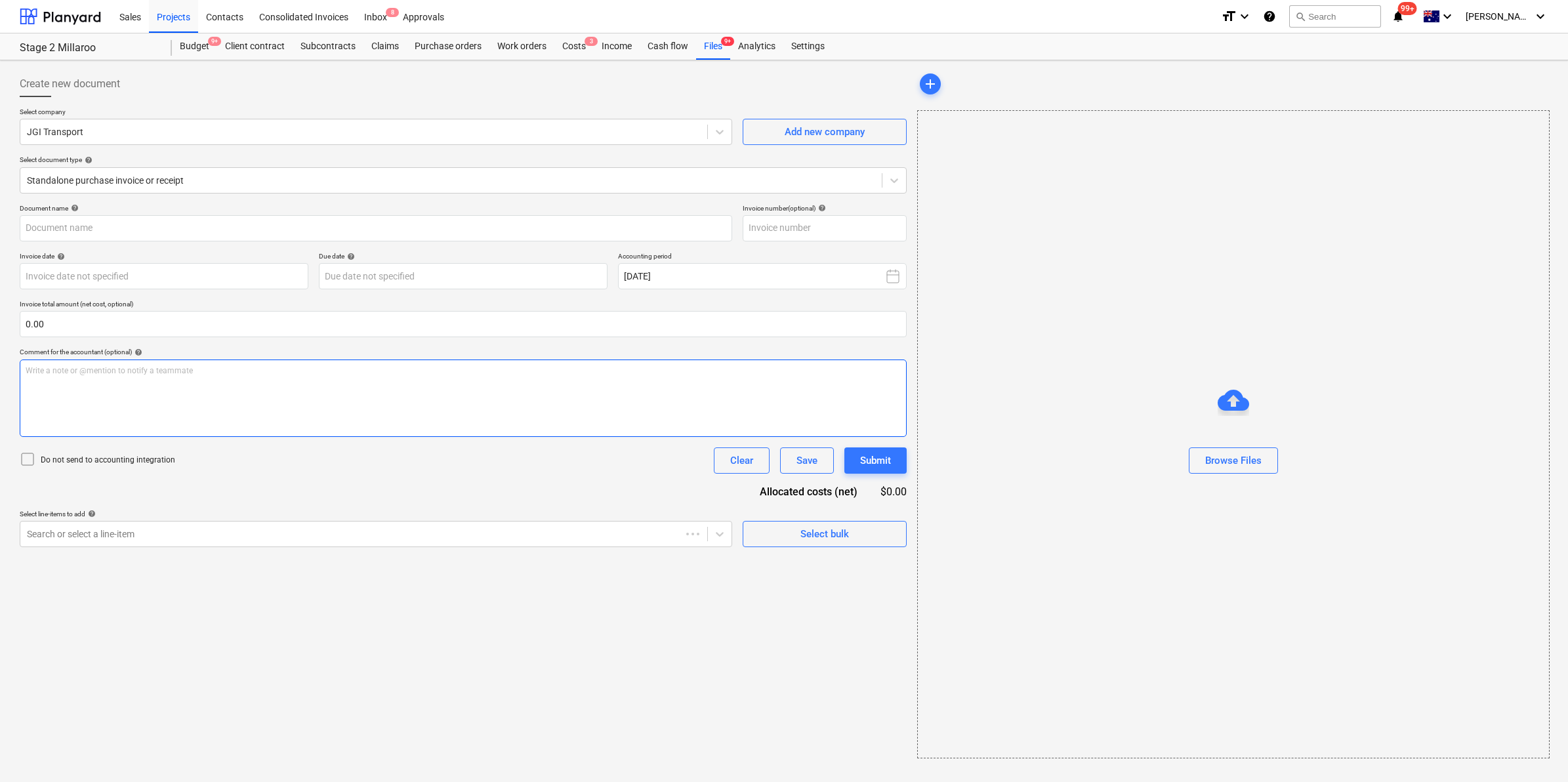
click at [193, 379] on div "Write a note or @mention to notify a teammate [PERSON_NAME]" at bounding box center [463, 398] width 887 height 77
type input "Inv-2122"
type input "[DATE]"
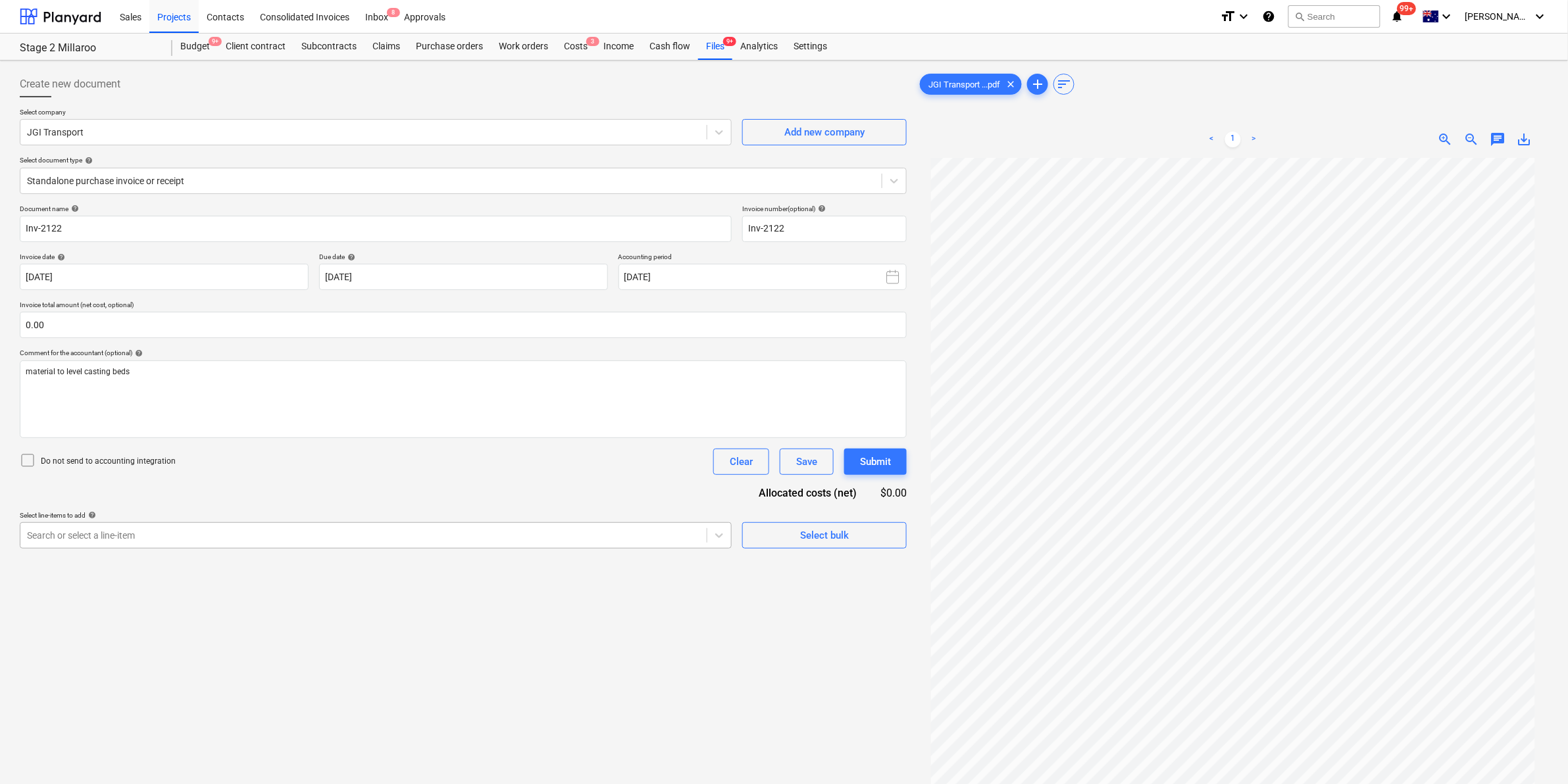
click at [554, 532] on div at bounding box center [364, 535] width 673 height 13
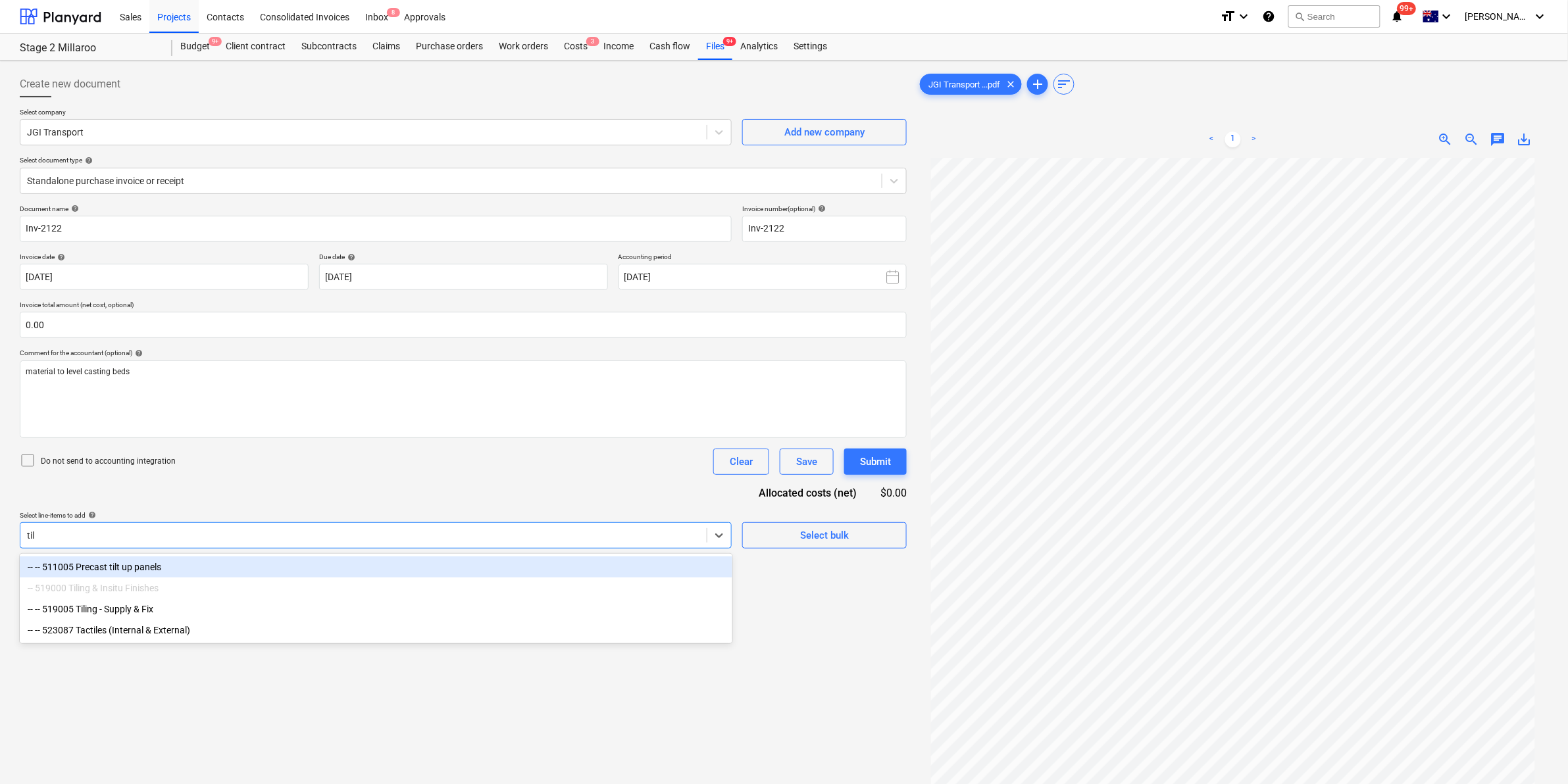
type input "tilt"
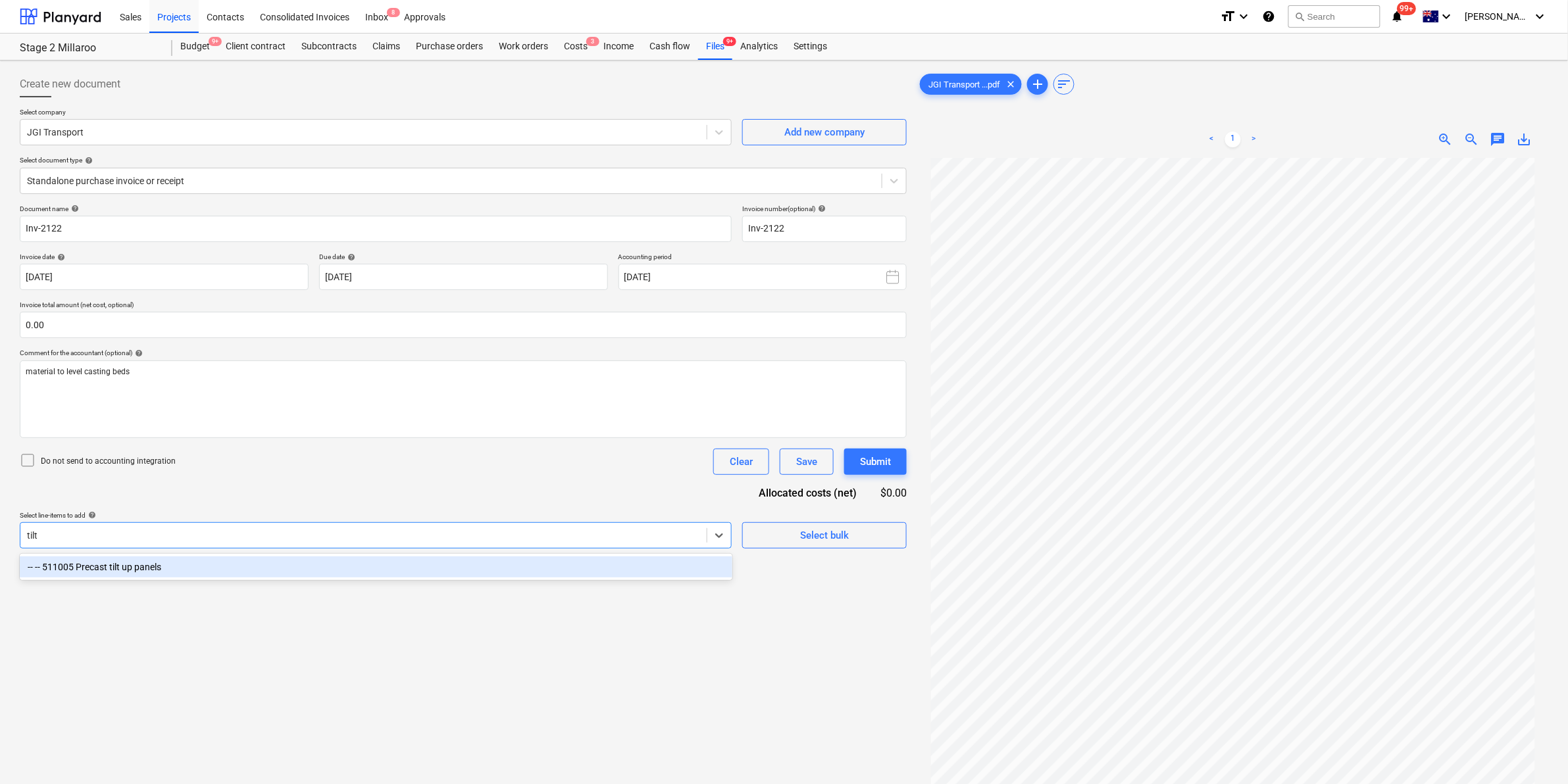
click at [543, 560] on div "-- -- 511005 Precast tilt up panels" at bounding box center [376, 567] width 713 height 21
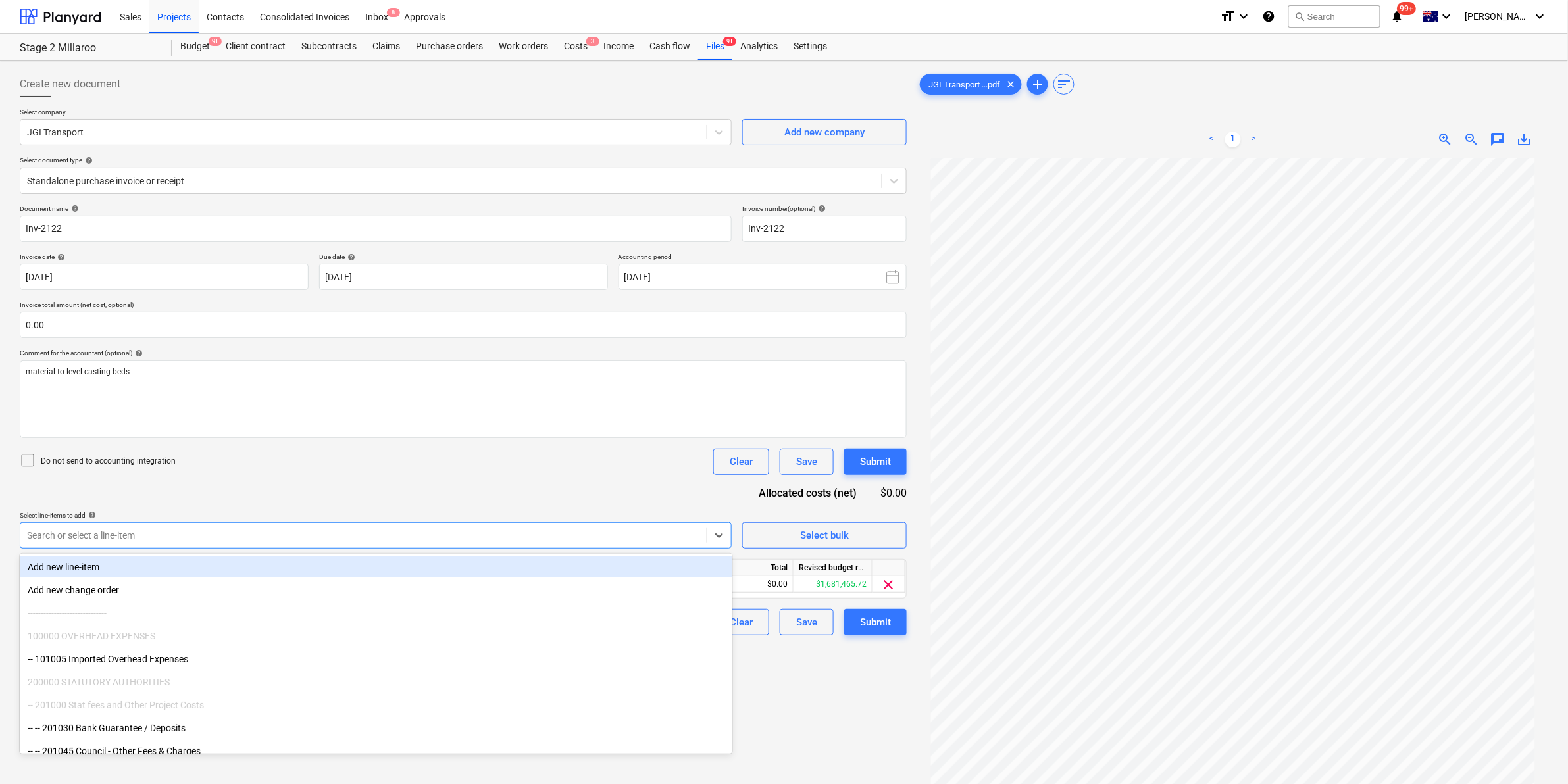
click at [596, 481] on div "Document name help Inv-2122 Invoice number (optional) help Inv-2122 Invoice dat…" at bounding box center [463, 420] width 887 height 431
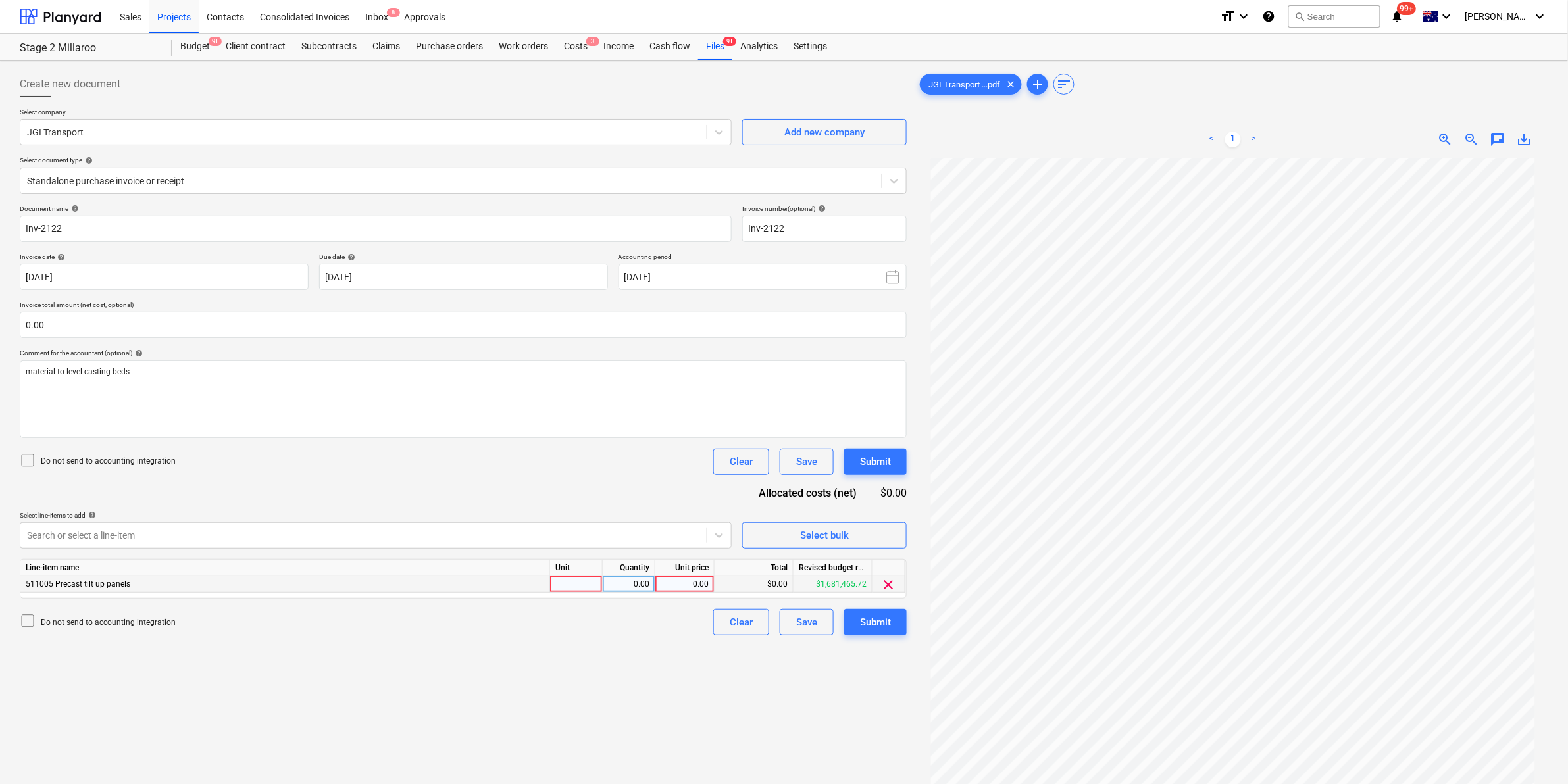
click at [577, 582] on div at bounding box center [576, 585] width 52 height 16
type input "item"
type input "301.58"
click at [518, 684] on div "Create new document Select company JGI Transport Add new company Select documen…" at bounding box center [463, 488] width 898 height 845
click at [876, 617] on div "Submit" at bounding box center [875, 622] width 31 height 17
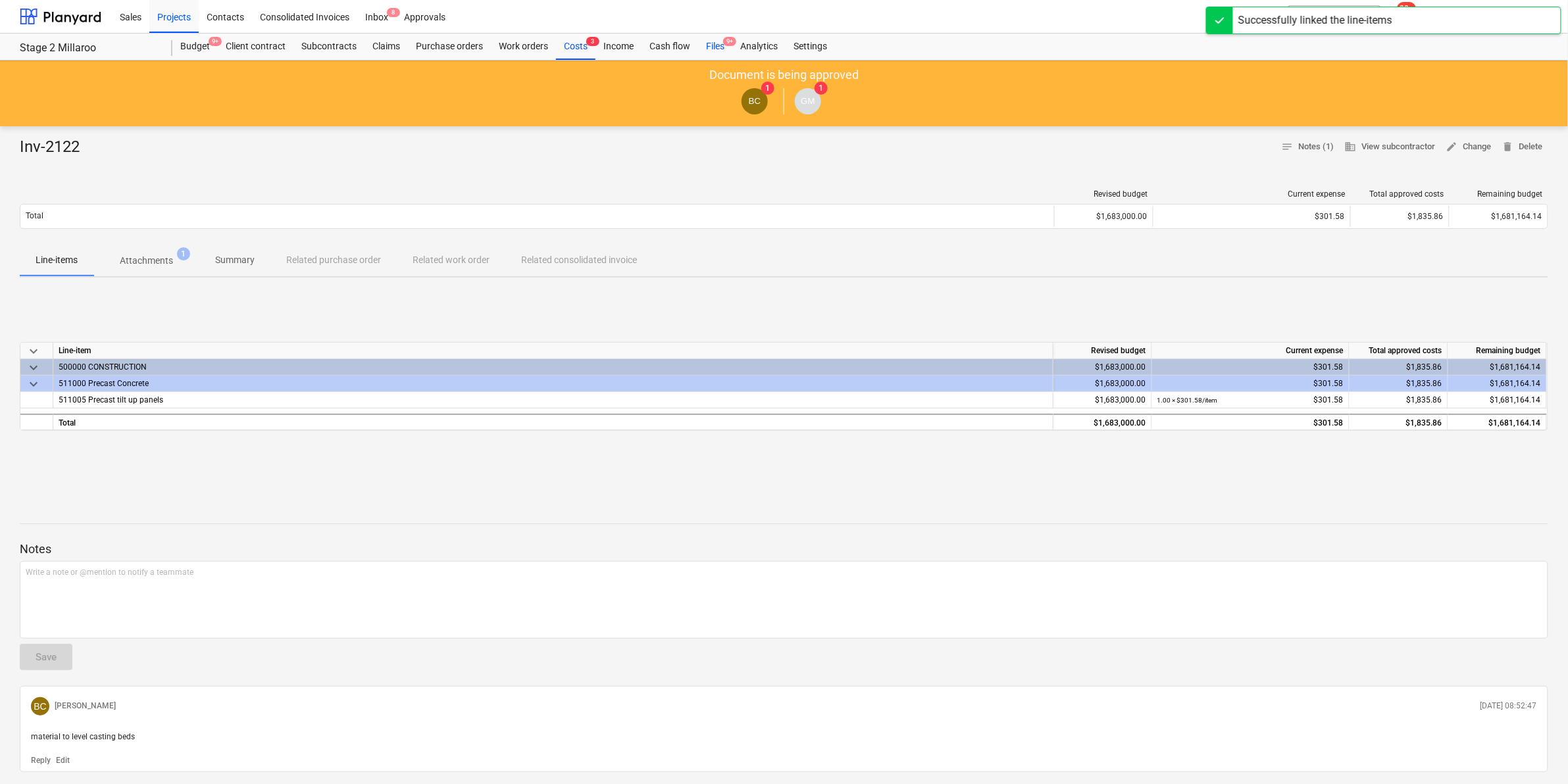
click at [713, 45] on div "Files 9+" at bounding box center [715, 46] width 34 height 27
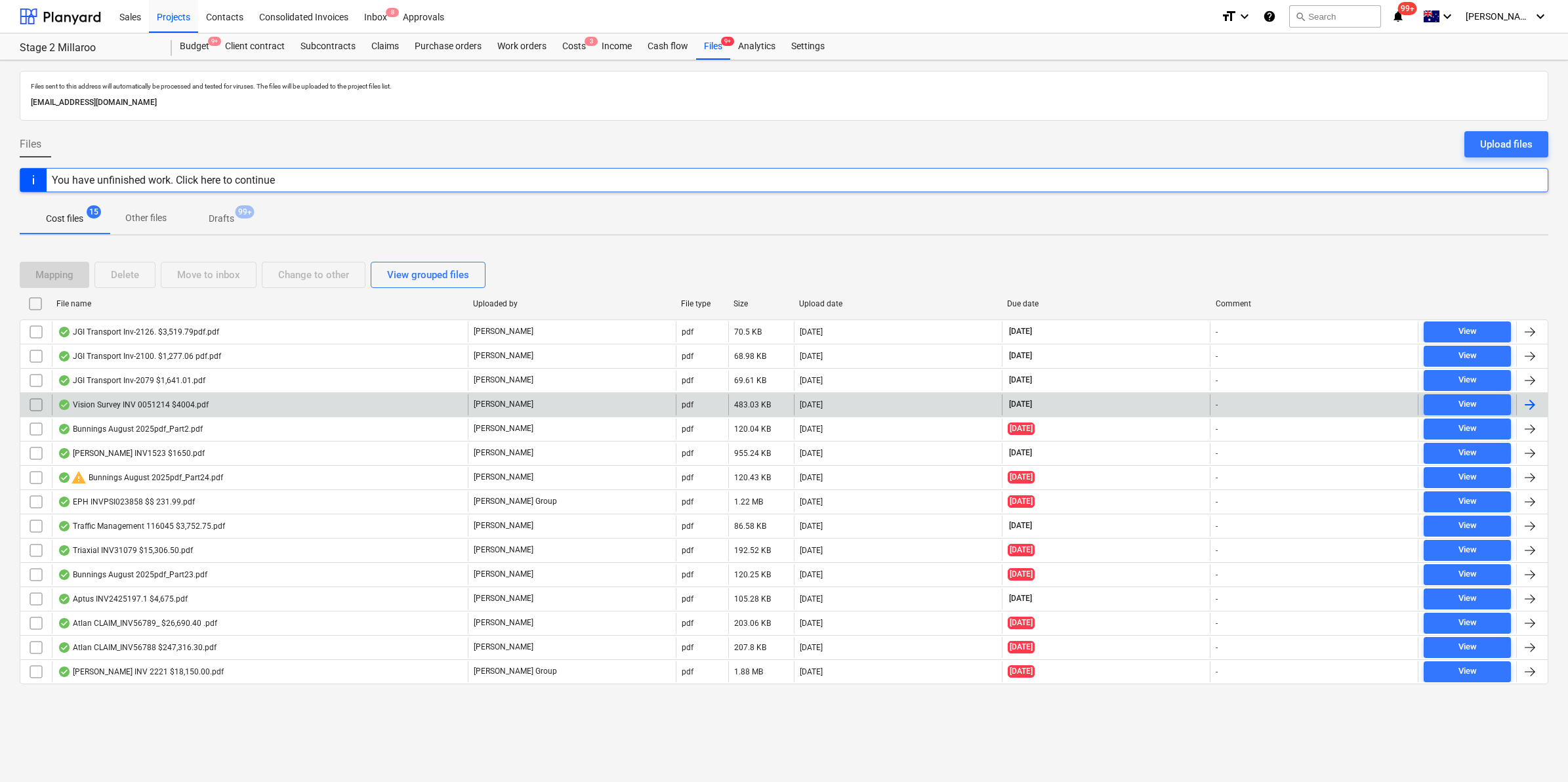
click at [254, 404] on div "Vision Survey INV 0051214 $4004.pdf" at bounding box center [259, 405] width 416 height 21
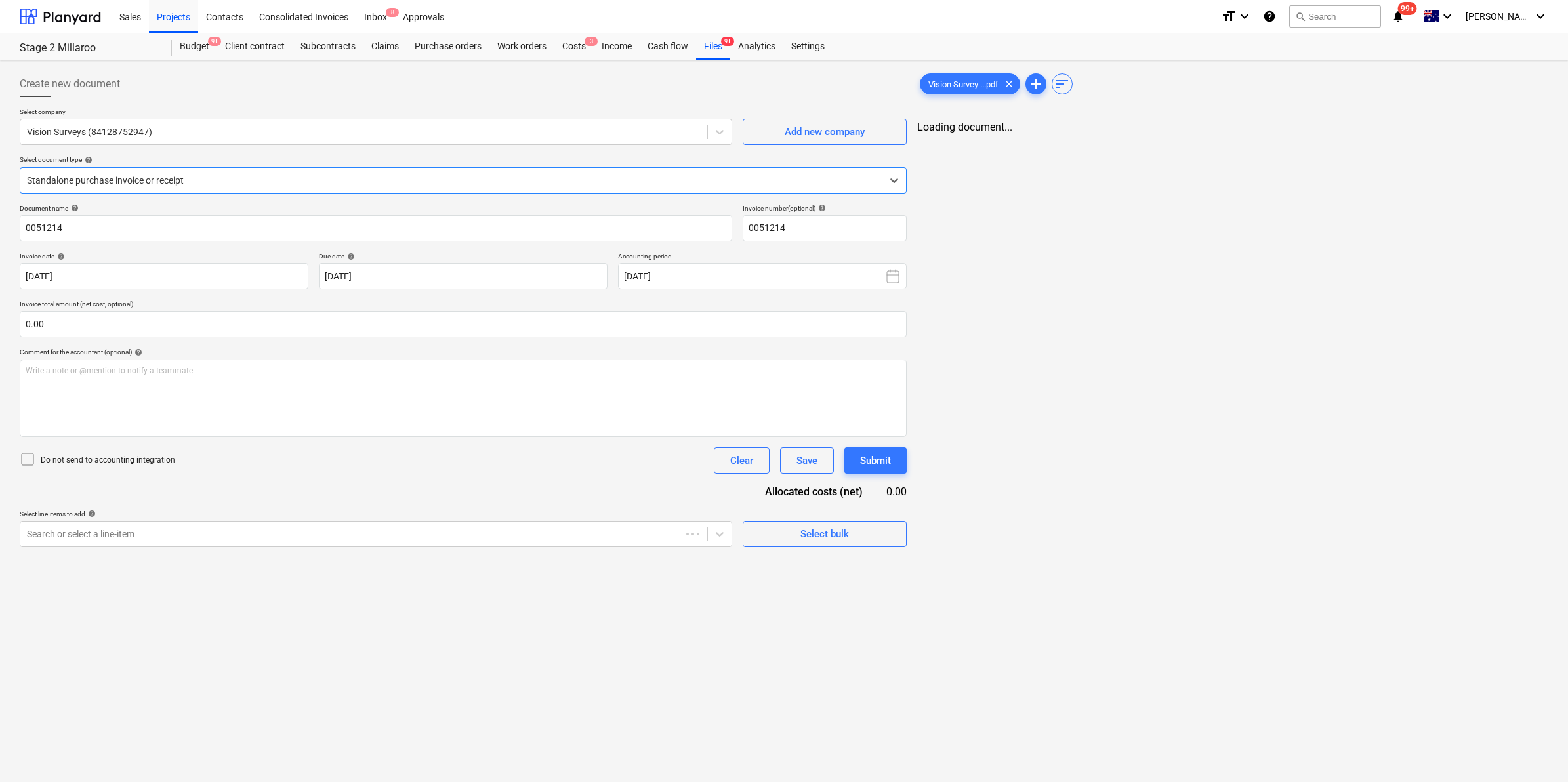
type input "0051214"
type input "[DATE]"
click at [232, 177] on div at bounding box center [449, 180] width 845 height 13
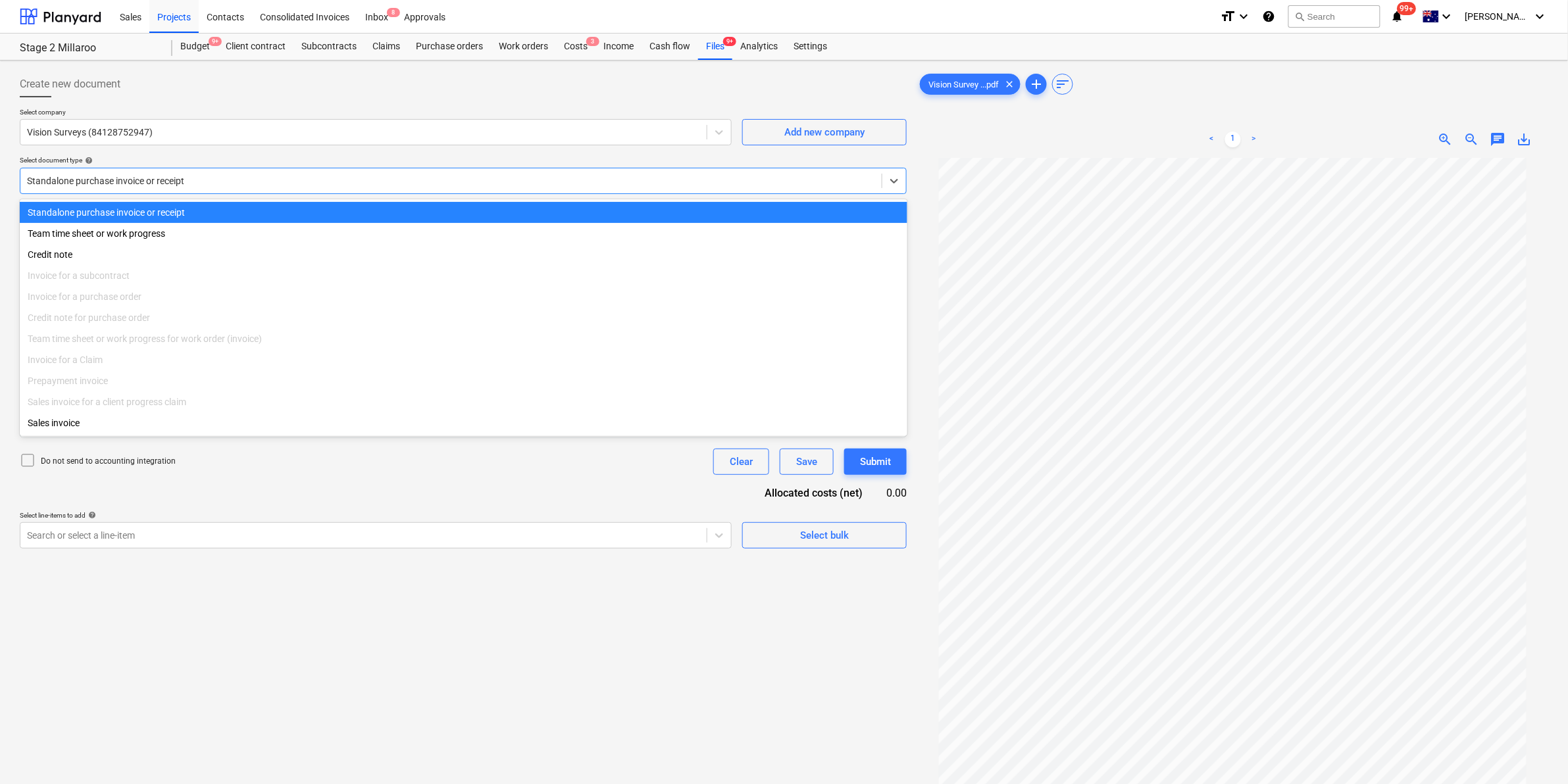
drag, startPoint x: 235, startPoint y: 179, endPoint x: 247, endPoint y: 192, distance: 17.7
click at [235, 179] on div at bounding box center [451, 180] width 848 height 13
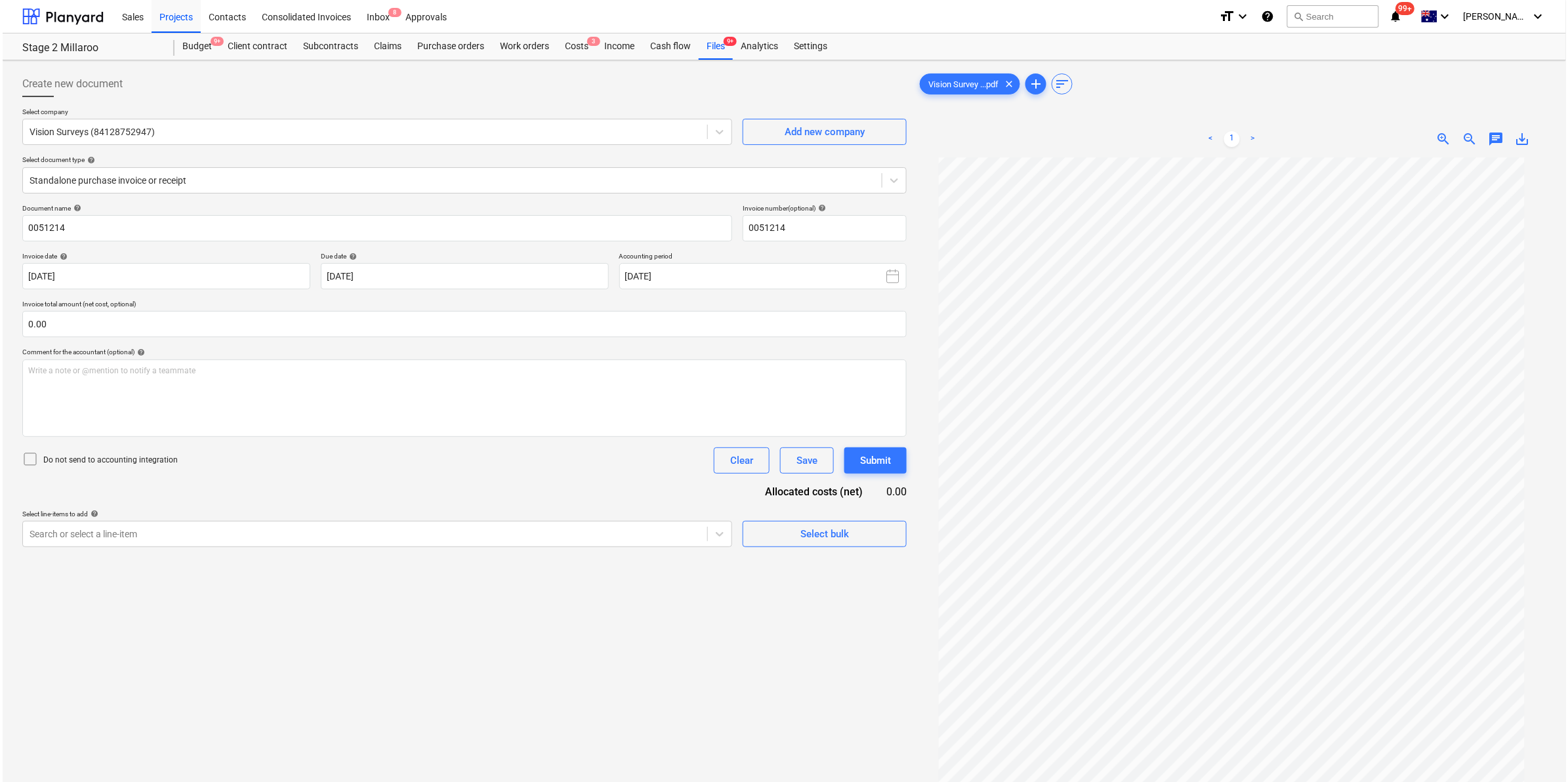
scroll to position [85, 0]
click at [710, 50] on div "Files 9+" at bounding box center [713, 46] width 34 height 26
